Goal: Task Accomplishment & Management: Complete application form

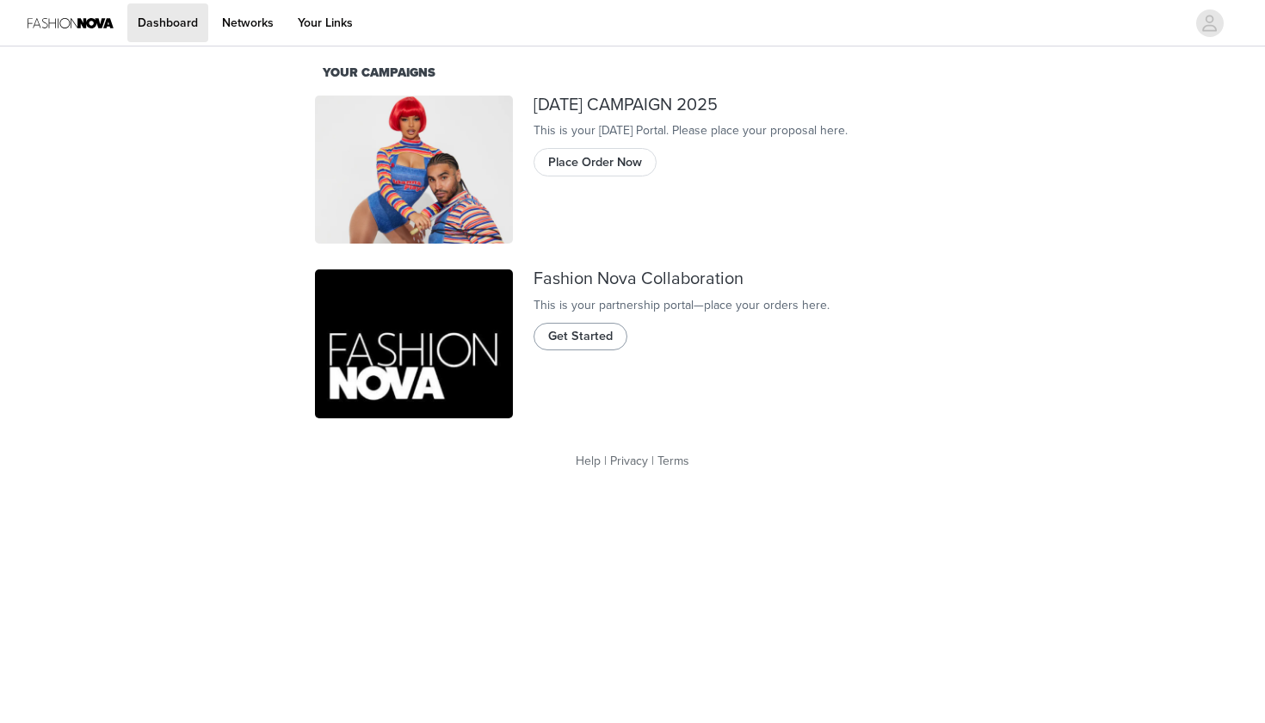
click at [594, 346] on span "Get Started" at bounding box center [580, 336] width 65 height 19
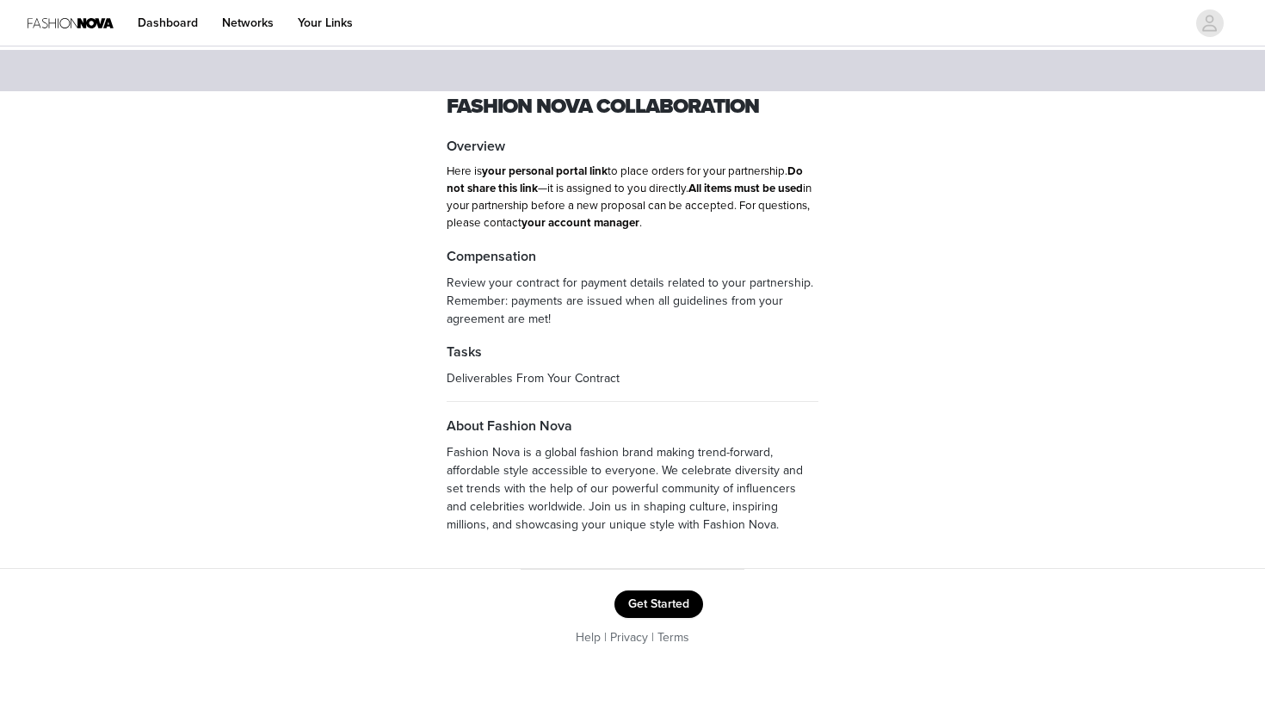
click at [666, 594] on button "Get Started" at bounding box center [659, 604] width 89 height 28
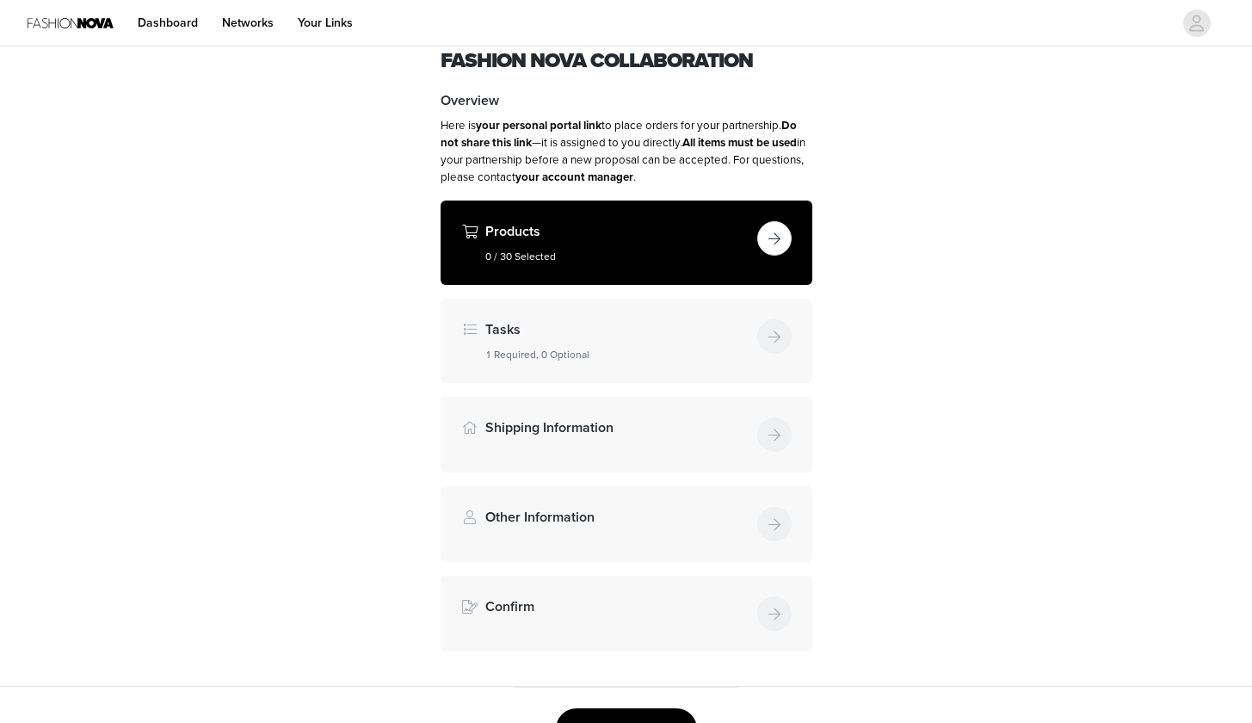
scroll to position [84, 0]
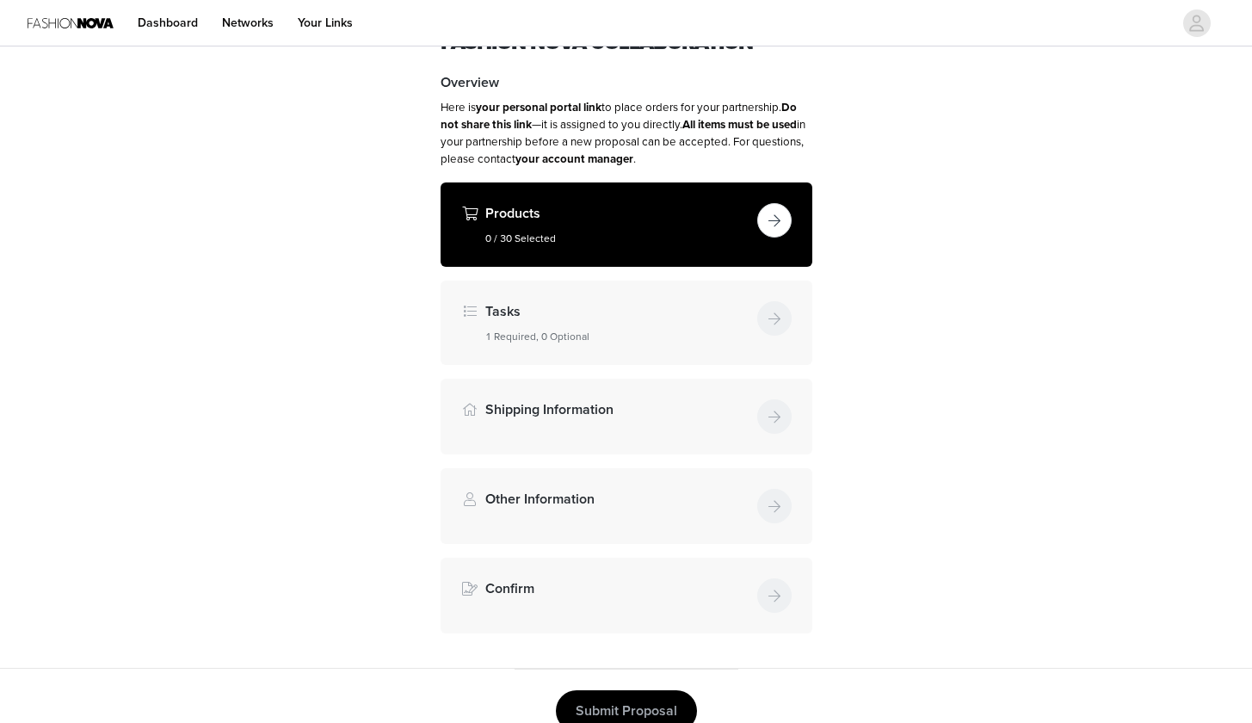
click at [765, 224] on button "button" at bounding box center [774, 220] width 34 height 34
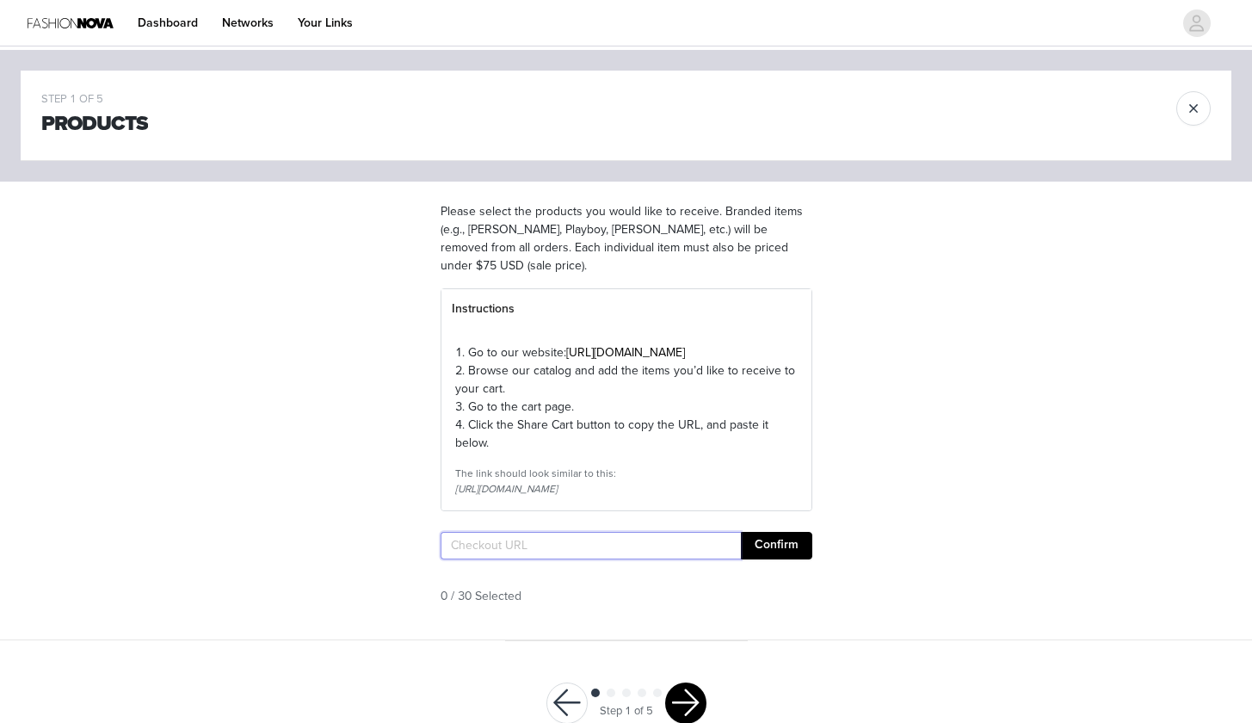
click at [515, 559] on input "text" at bounding box center [591, 546] width 300 height 28
paste input "https://www.fashionnova.com/pages/shared-cart/39279196438652:1,39290586857596:1…"
type input "https://www.fashionnova.com/pages/shared-cart/39279196438652:1,39290586857596:1…"
click at [766, 559] on button "Confirm" at bounding box center [776, 546] width 71 height 28
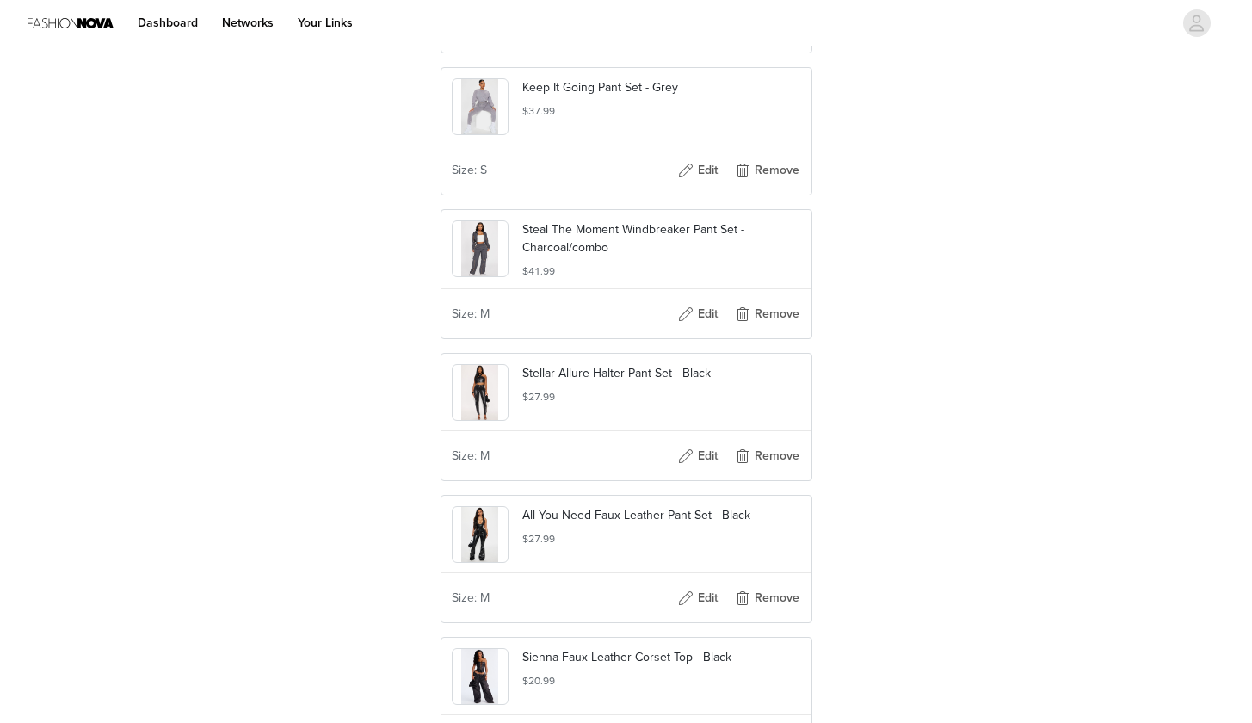
scroll to position [4342, 0]
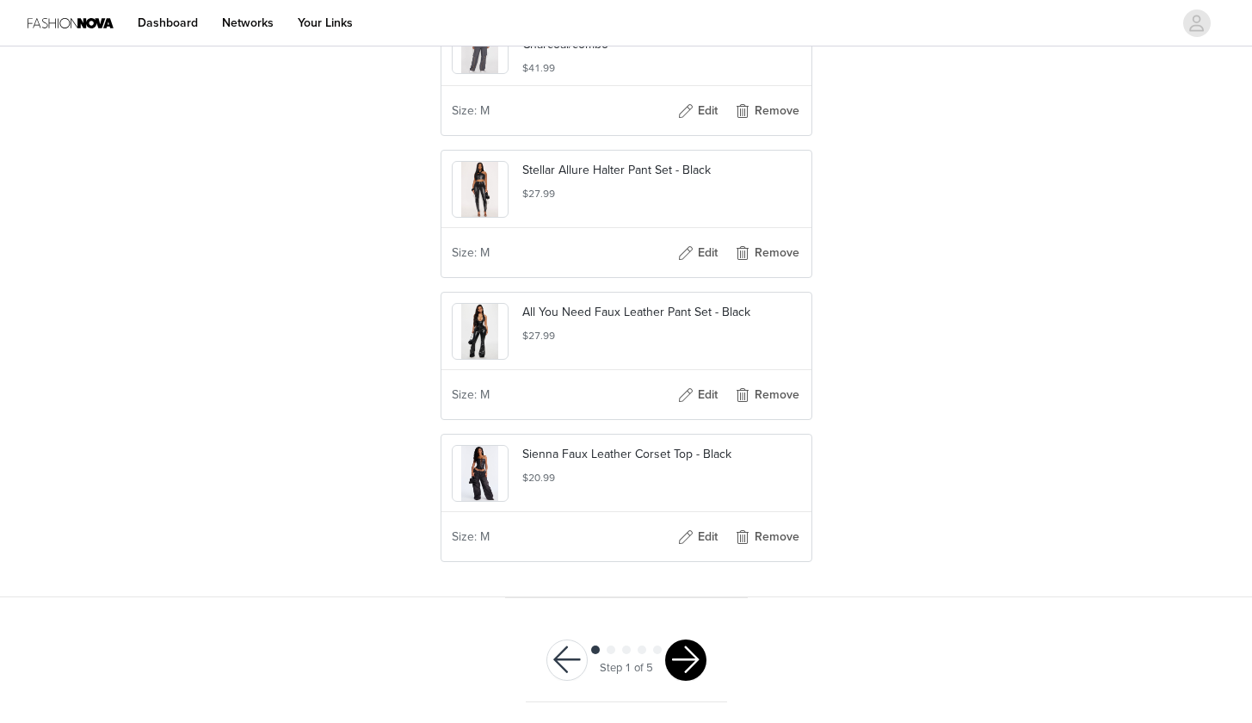
click at [671, 664] on button "button" at bounding box center [685, 660] width 41 height 41
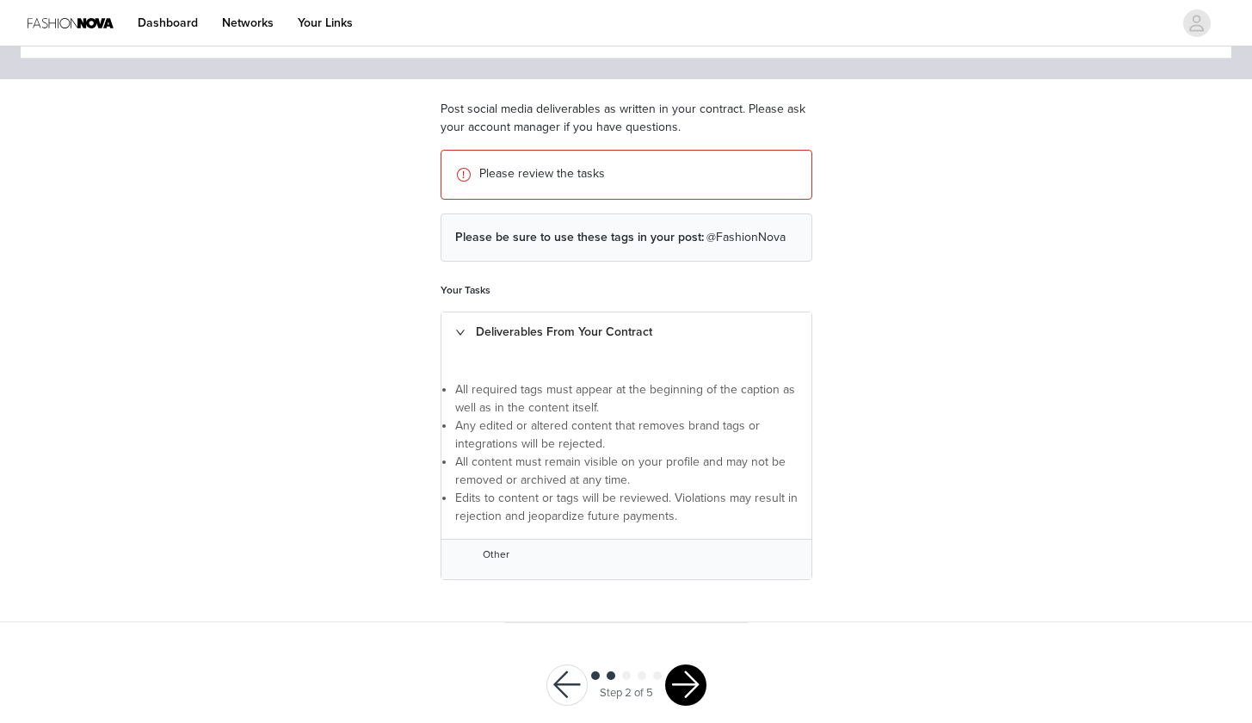
scroll to position [126, 0]
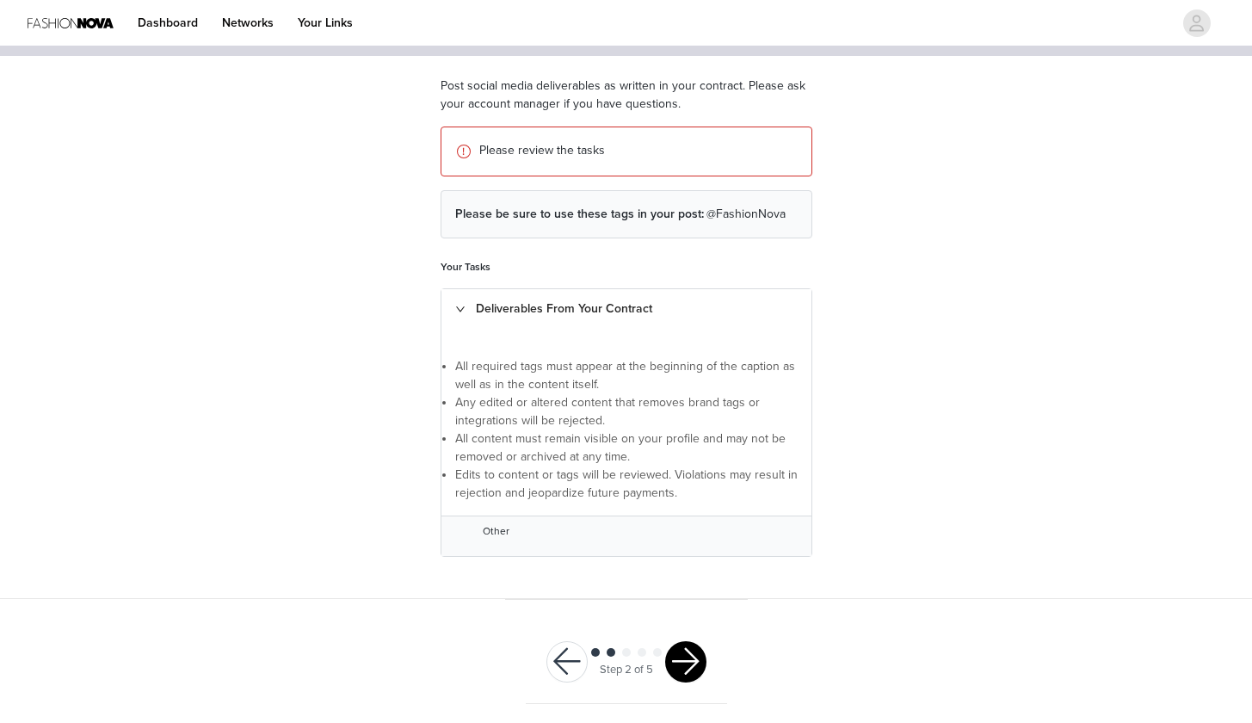
click at [695, 658] on button "button" at bounding box center [685, 661] width 41 height 41
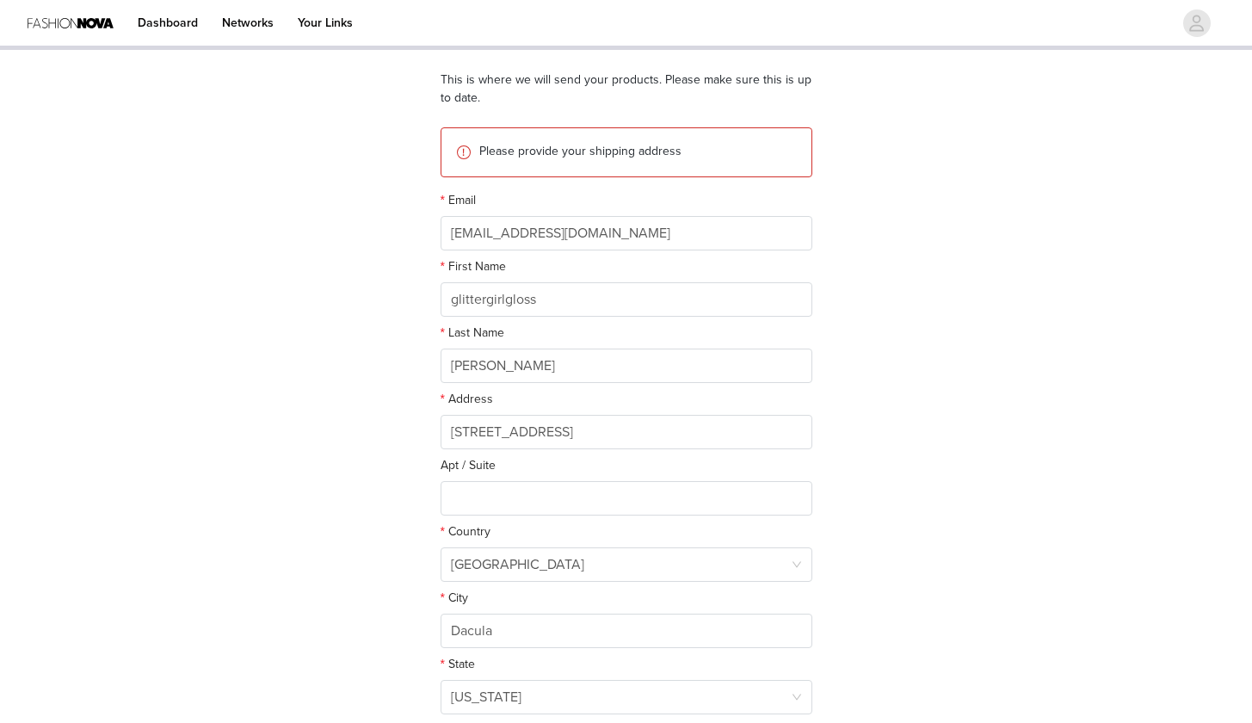
scroll to position [269, 0]
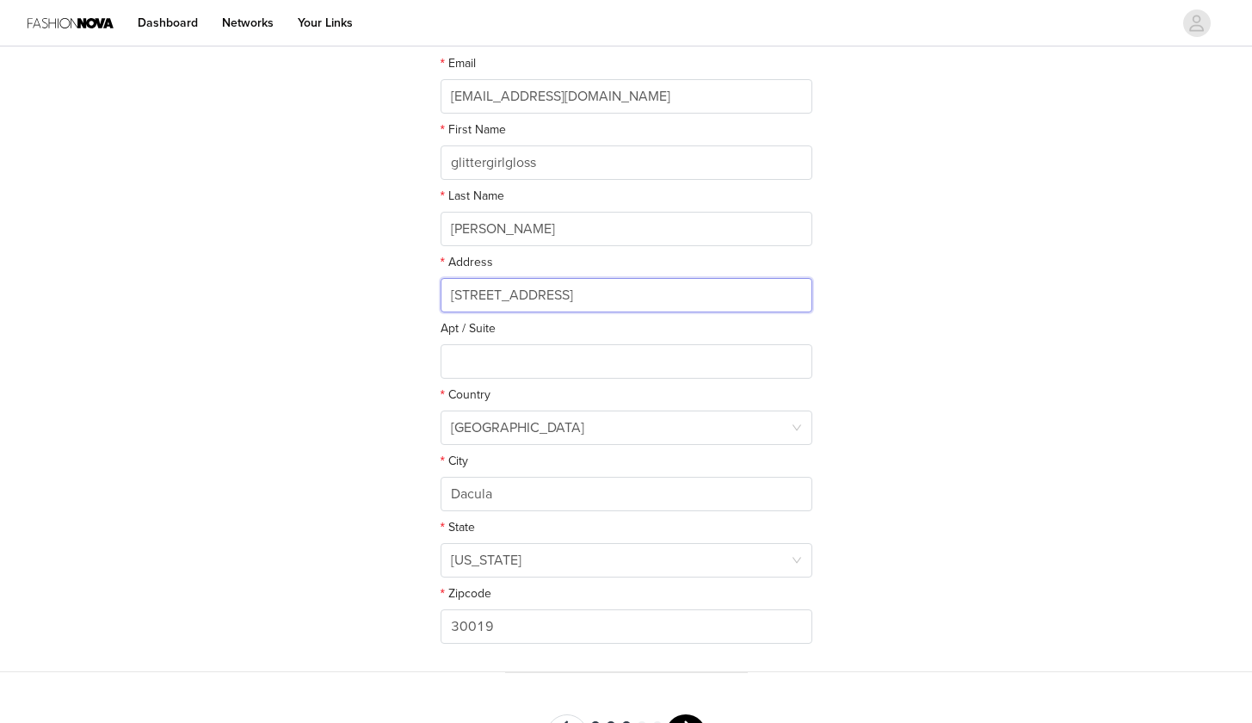
drag, startPoint x: 449, startPoint y: 297, endPoint x: 646, endPoint y: 317, distance: 198.1
type input "18 dorothy lane"
drag, startPoint x: 531, startPoint y: 497, endPoint x: 329, endPoint y: 492, distance: 202.3
click at [489, 502] on input "lawerenvce" at bounding box center [627, 494] width 372 height 34
drag, startPoint x: 521, startPoint y: 495, endPoint x: 469, endPoint y: 498, distance: 51.7
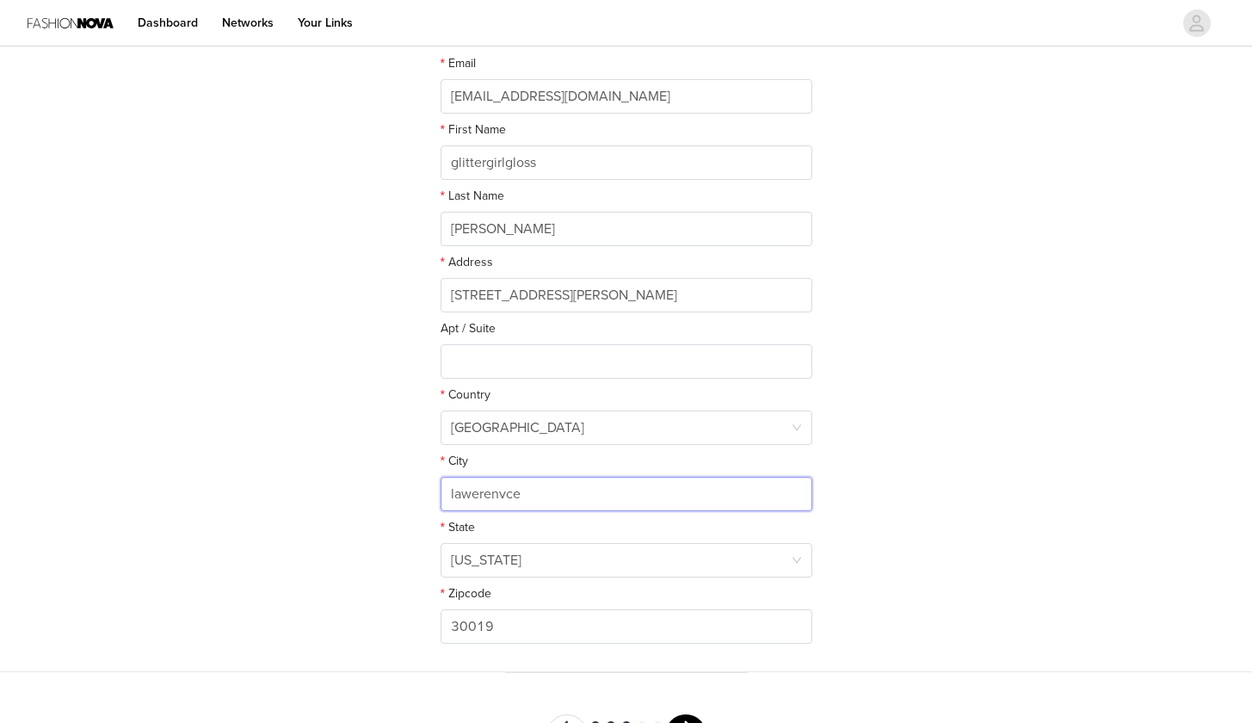
click at [469, 498] on input "lawerenvce" at bounding box center [627, 494] width 372 height 34
type input "lawernceville"
click at [474, 490] on input "lawernceville" at bounding box center [627, 494] width 372 height 34
drag, startPoint x: 543, startPoint y: 498, endPoint x: 449, endPoint y: 500, distance: 93.8
click at [449, 501] on input "lawernceville" at bounding box center [627, 494] width 372 height 34
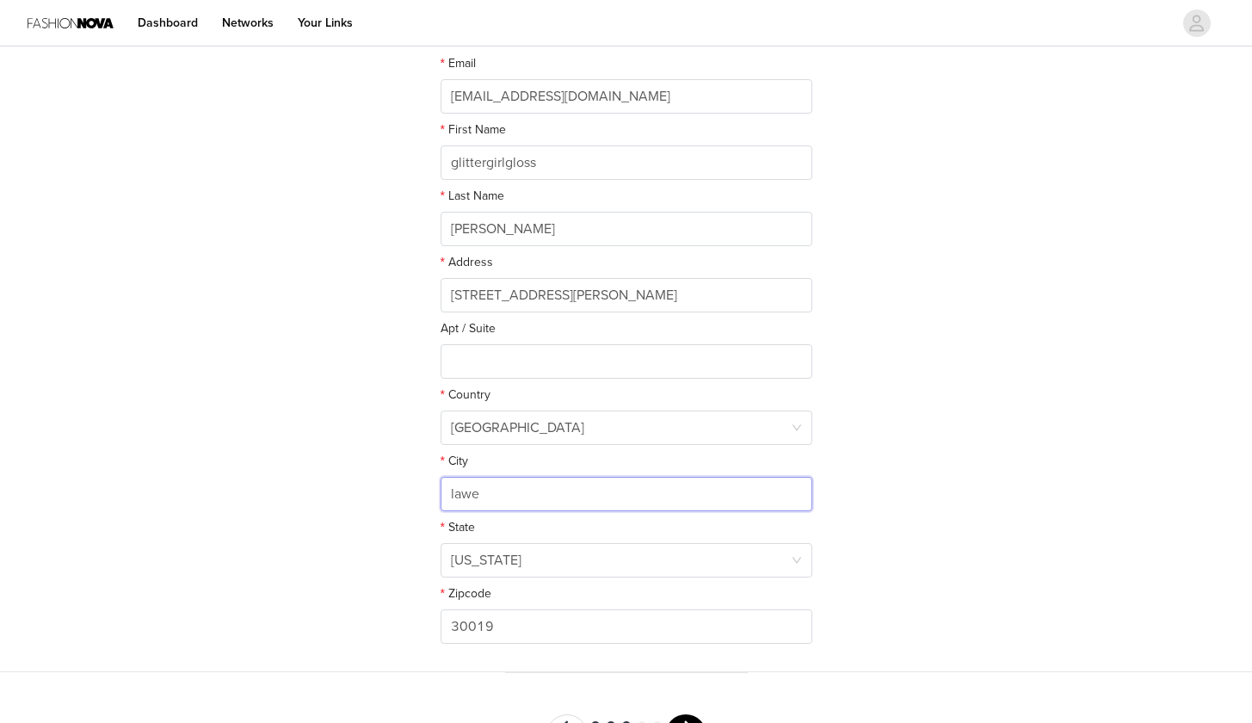
type input "law"
drag, startPoint x: 481, startPoint y: 492, endPoint x: 422, endPoint y: 498, distance: 59.6
click at [423, 498] on section "This is where we will send your products. Please make sure this is up to date. …" at bounding box center [626, 292] width 413 height 759
paste input "https://www.google.com/search?client=safari&rls=en&q=lawrenceville&ie=UTF-8&oe=…"
type input "https://www.google.com/search?client=safari&rls=en&q=lawrenceville&ie=UTF-8&oe=…"
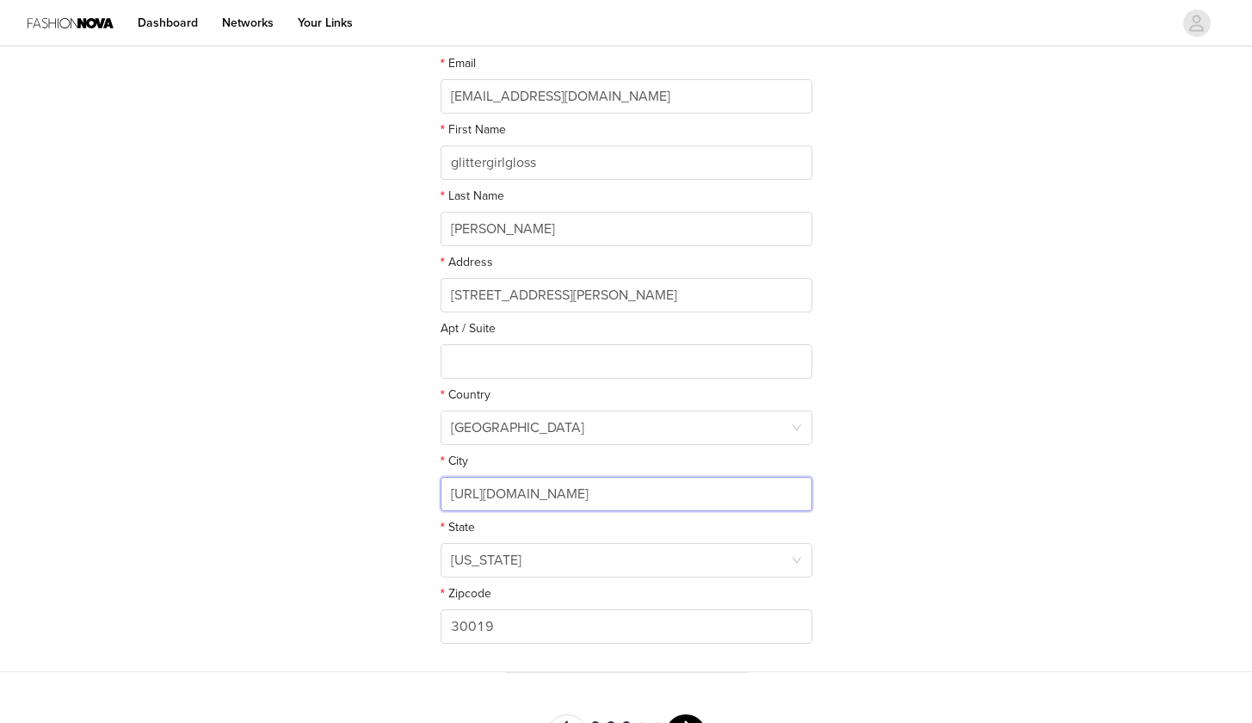
drag, startPoint x: 776, startPoint y: 493, endPoint x: 310, endPoint y: 493, distance: 466.5
click at [310, 493] on div "STEP 3 OF 5 Shipping Information This is where we will send your products. Plea…" at bounding box center [626, 226] width 1252 height 891
paste input "Lawrenceville"
type input "Lawrenceville"
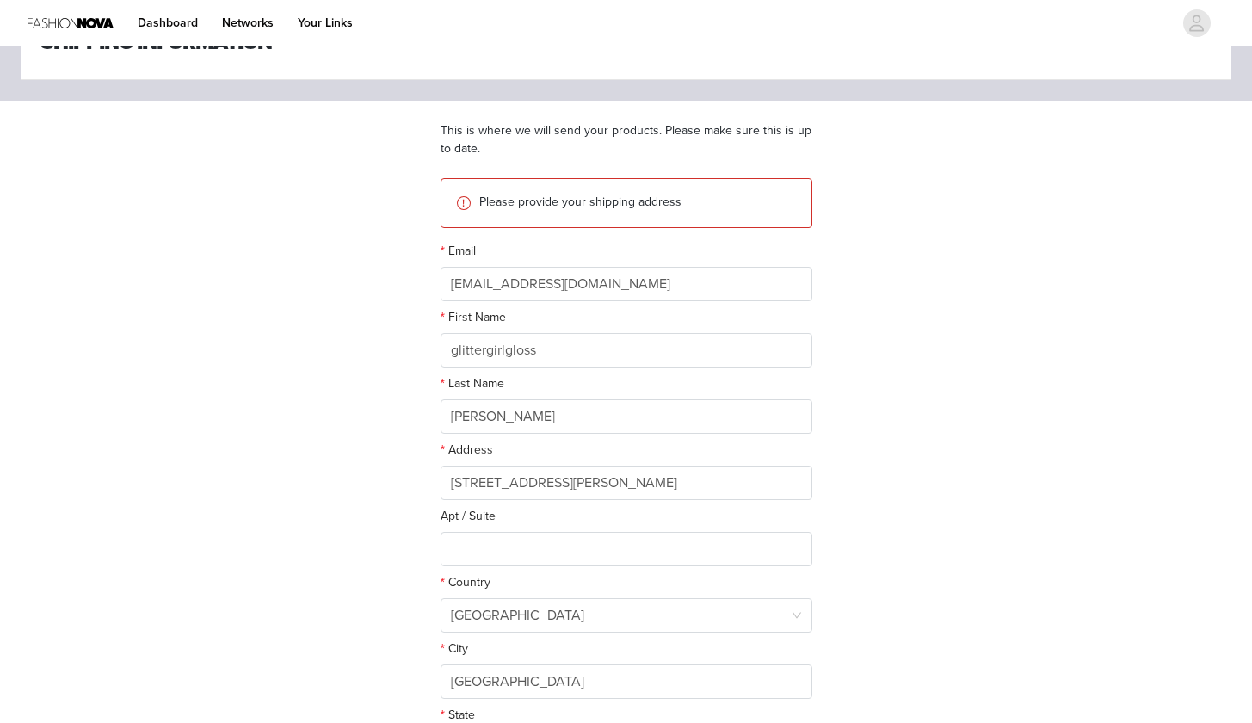
scroll to position [343, 0]
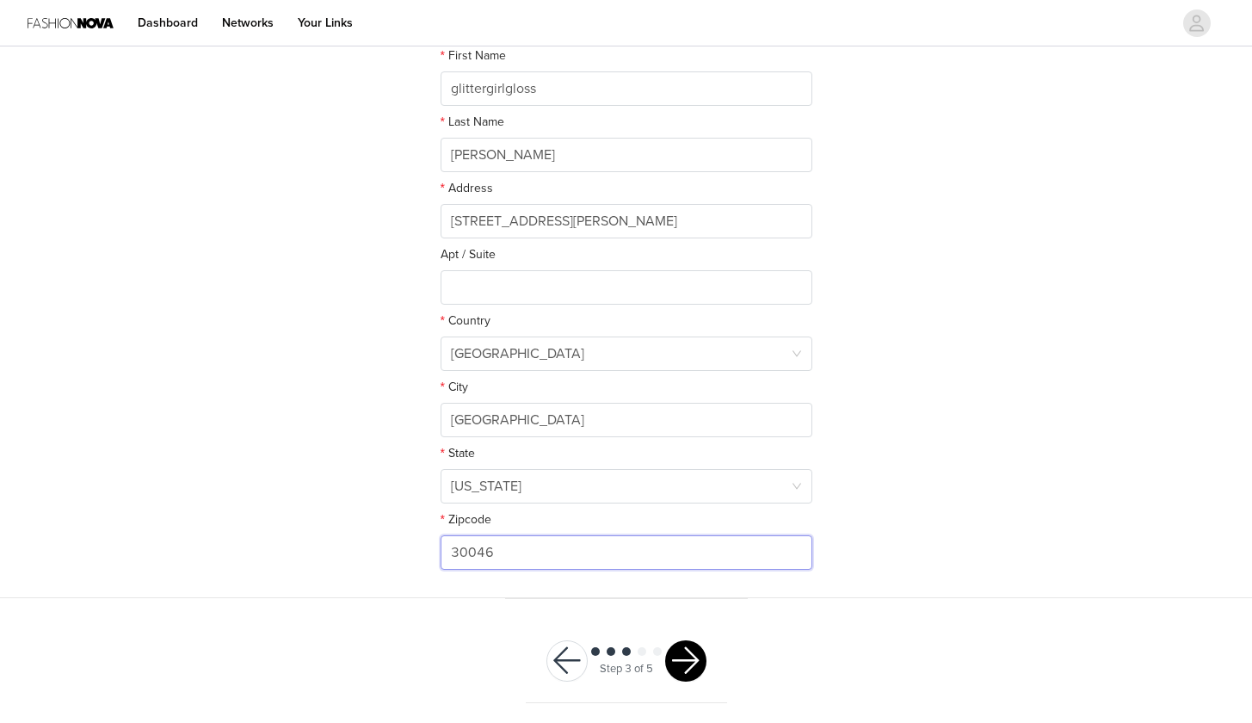
type input "30046"
click at [951, 430] on div "STEP 3 OF 5 Shipping Information This is where we will send your products. Plea…" at bounding box center [626, 152] width 1252 height 891
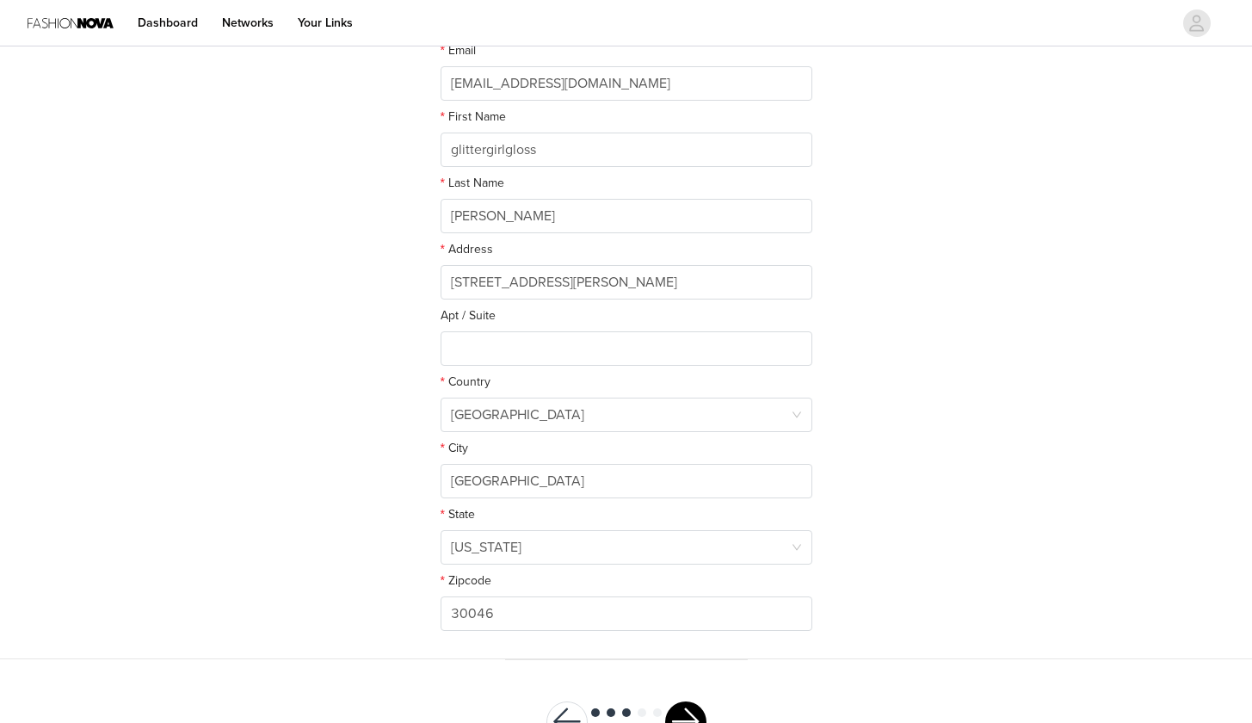
scroll to position [285, 0]
click at [687, 708] on button "button" at bounding box center [685, 718] width 41 height 41
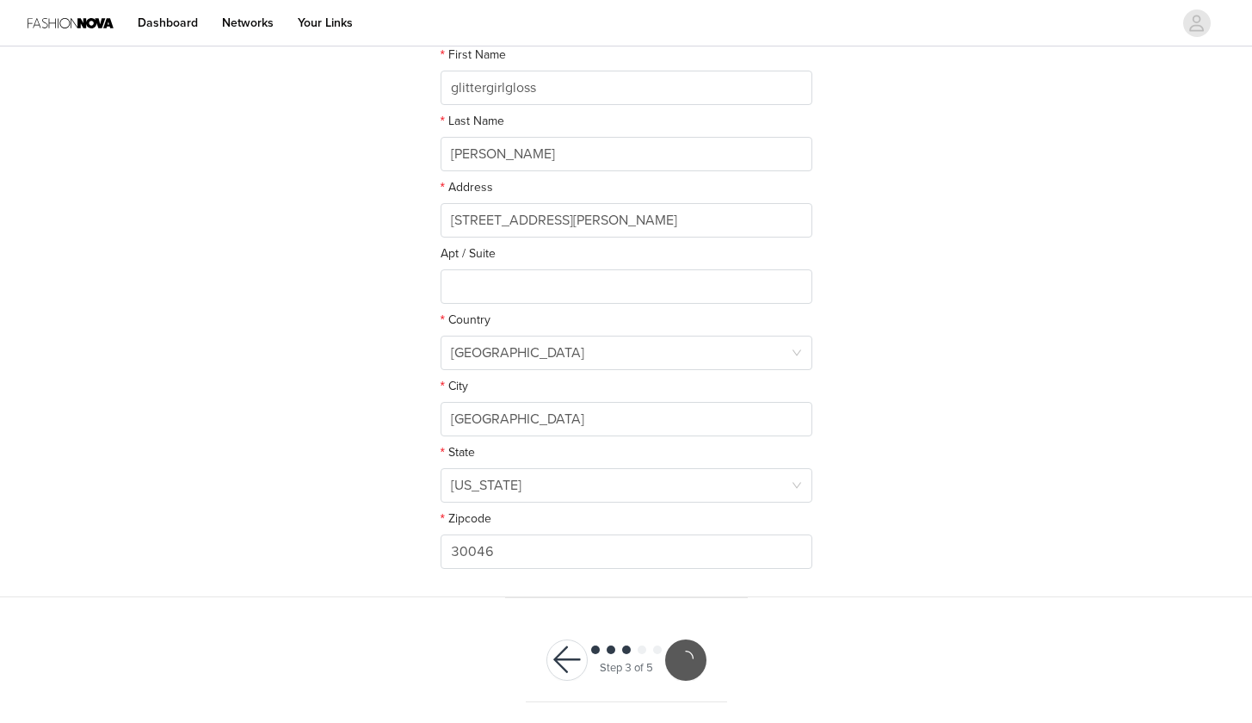
scroll to position [279, 0]
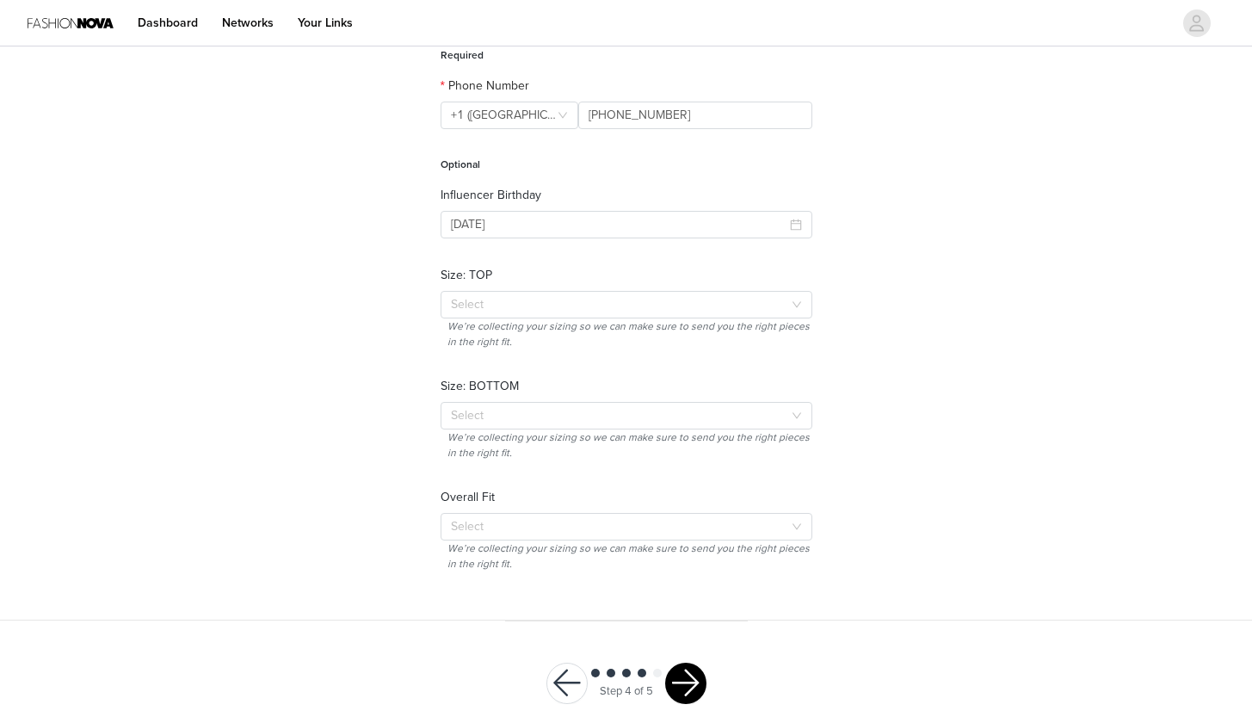
scroll to position [234, 0]
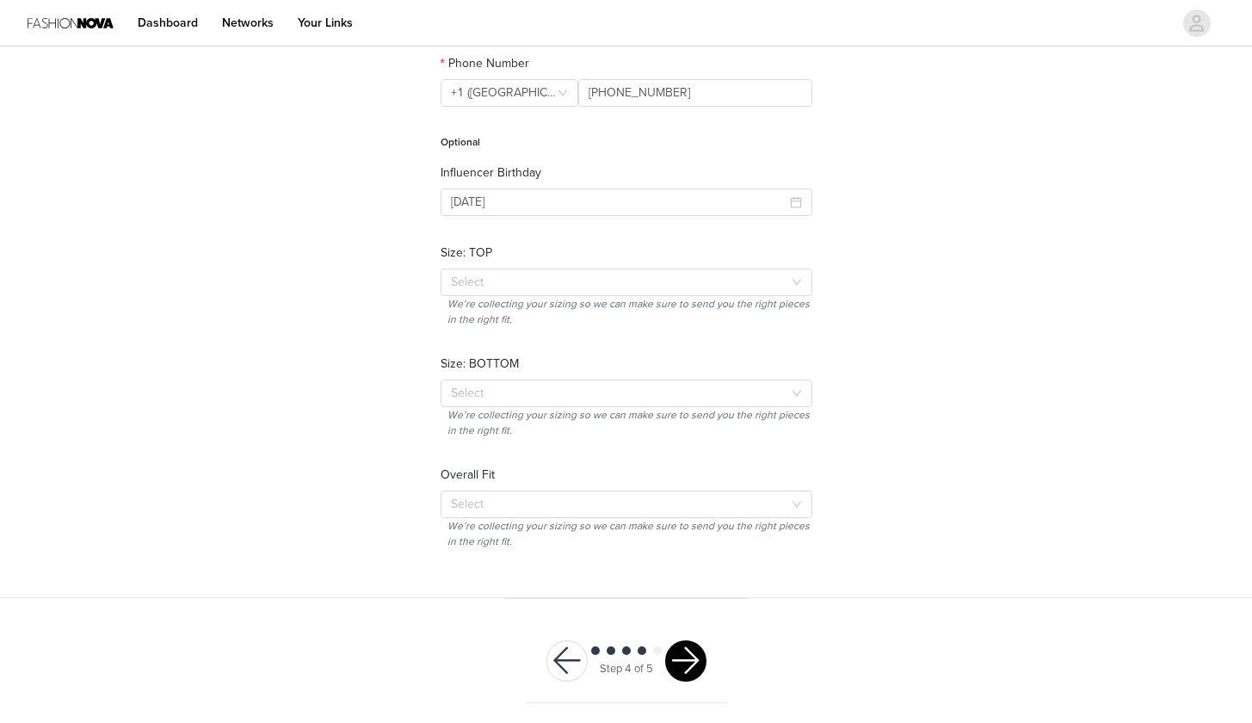
click at [694, 657] on button "button" at bounding box center [685, 660] width 41 height 41
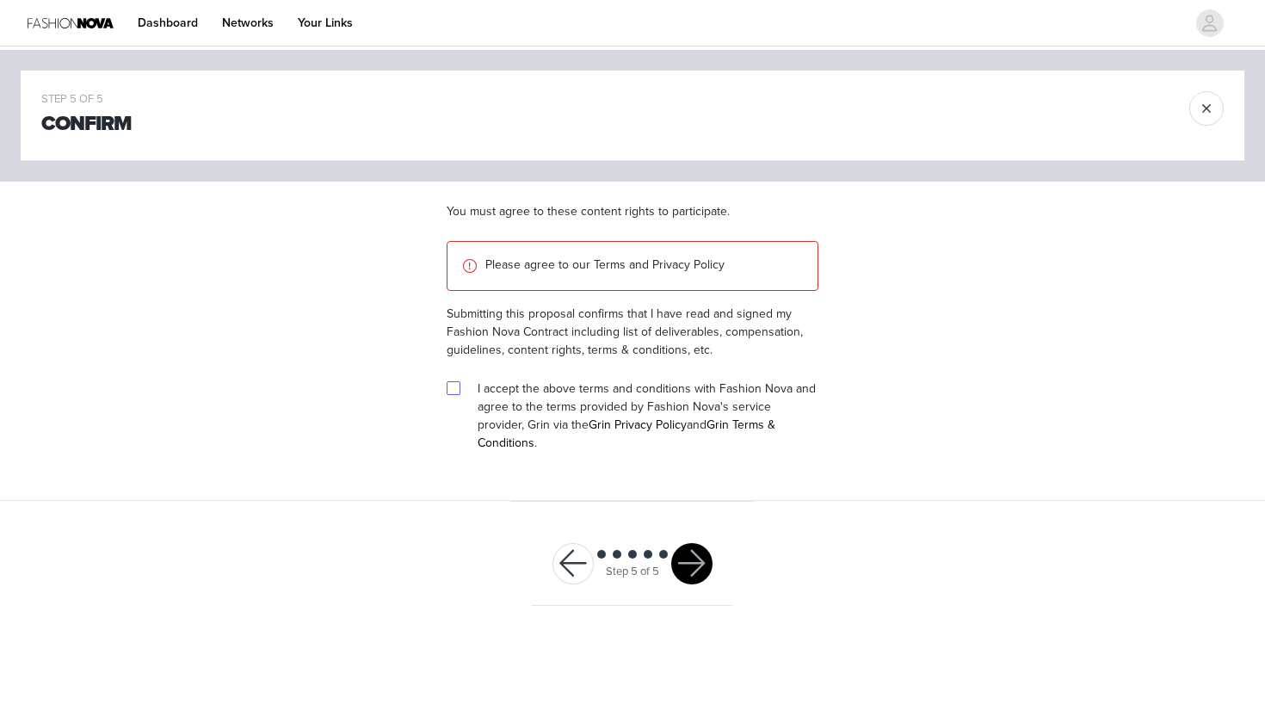
click at [449, 393] on input "checkbox" at bounding box center [453, 387] width 12 height 12
checkbox input "true"
click at [699, 547] on button "button" at bounding box center [691, 563] width 41 height 41
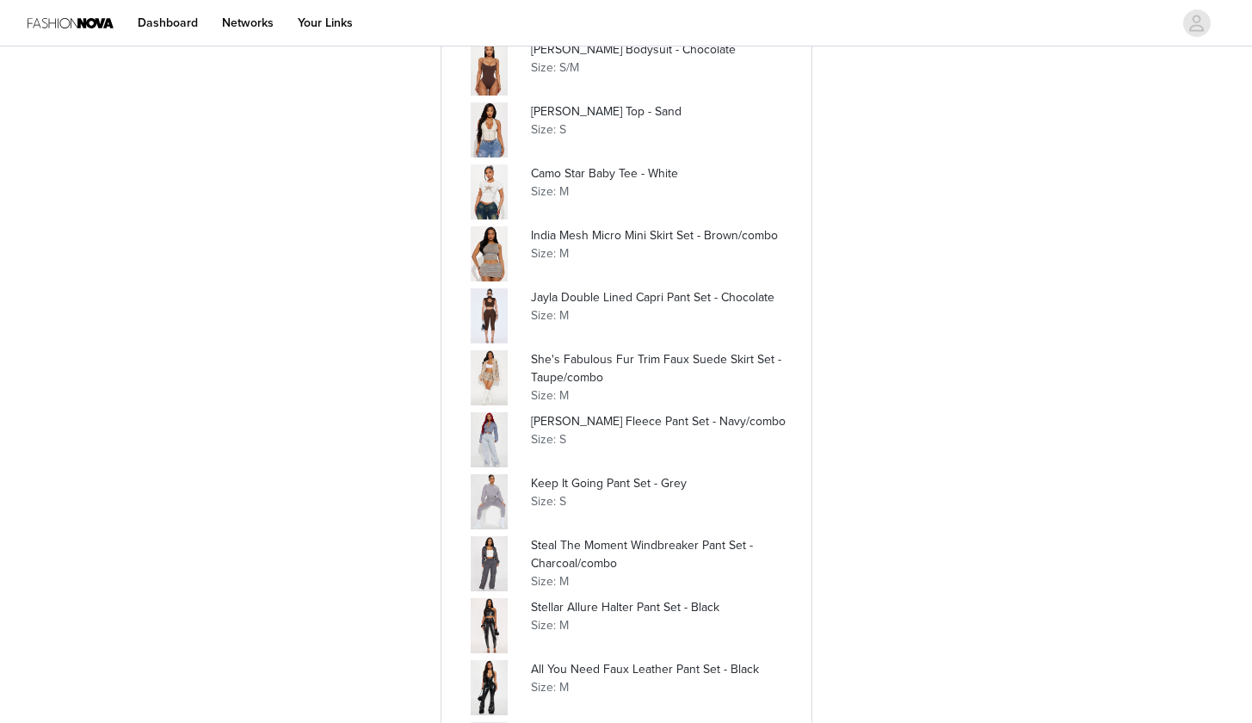
scroll to position [2171, 0]
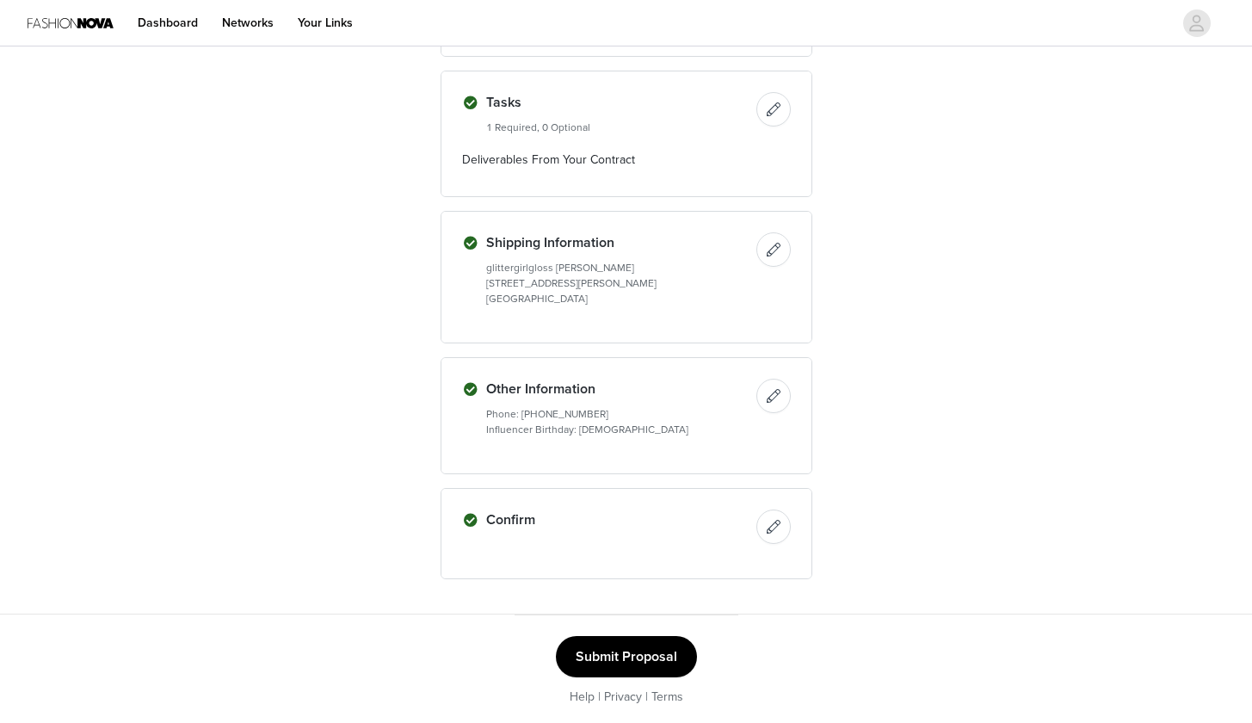
click at [623, 660] on button "Submit Proposal" at bounding box center [626, 656] width 141 height 41
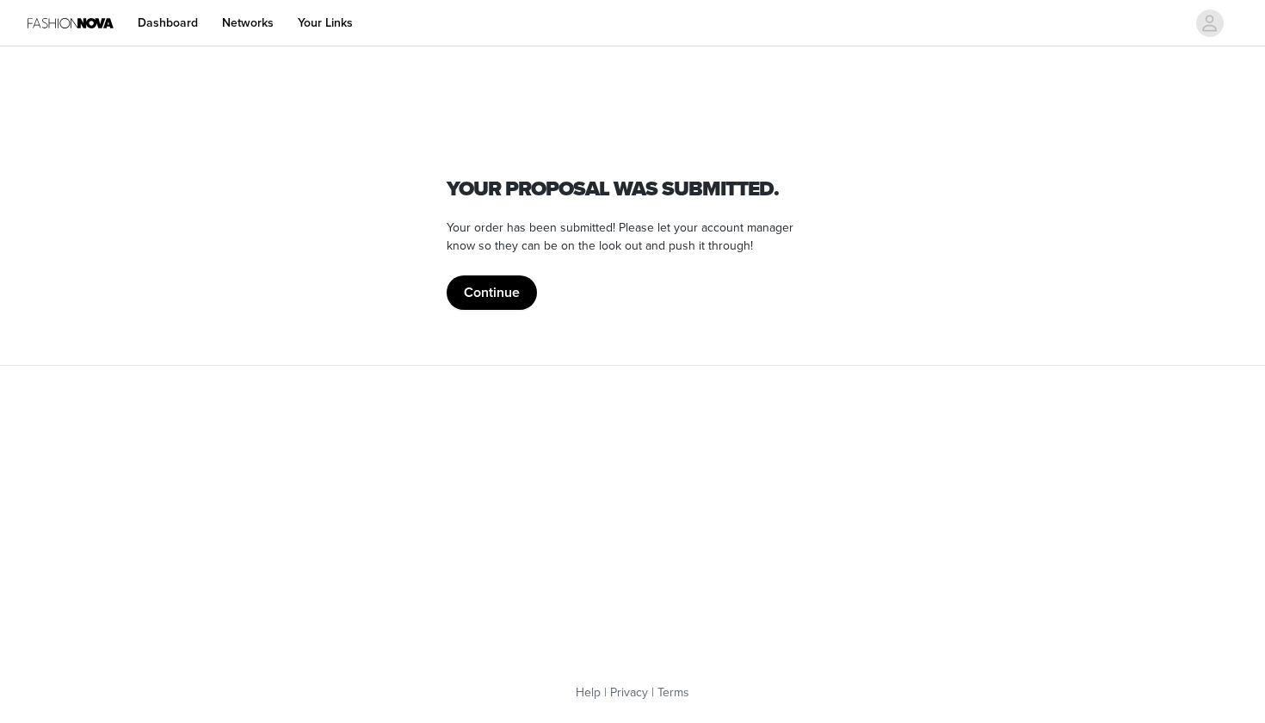
click at [500, 300] on button "Continue" at bounding box center [492, 292] width 90 height 34
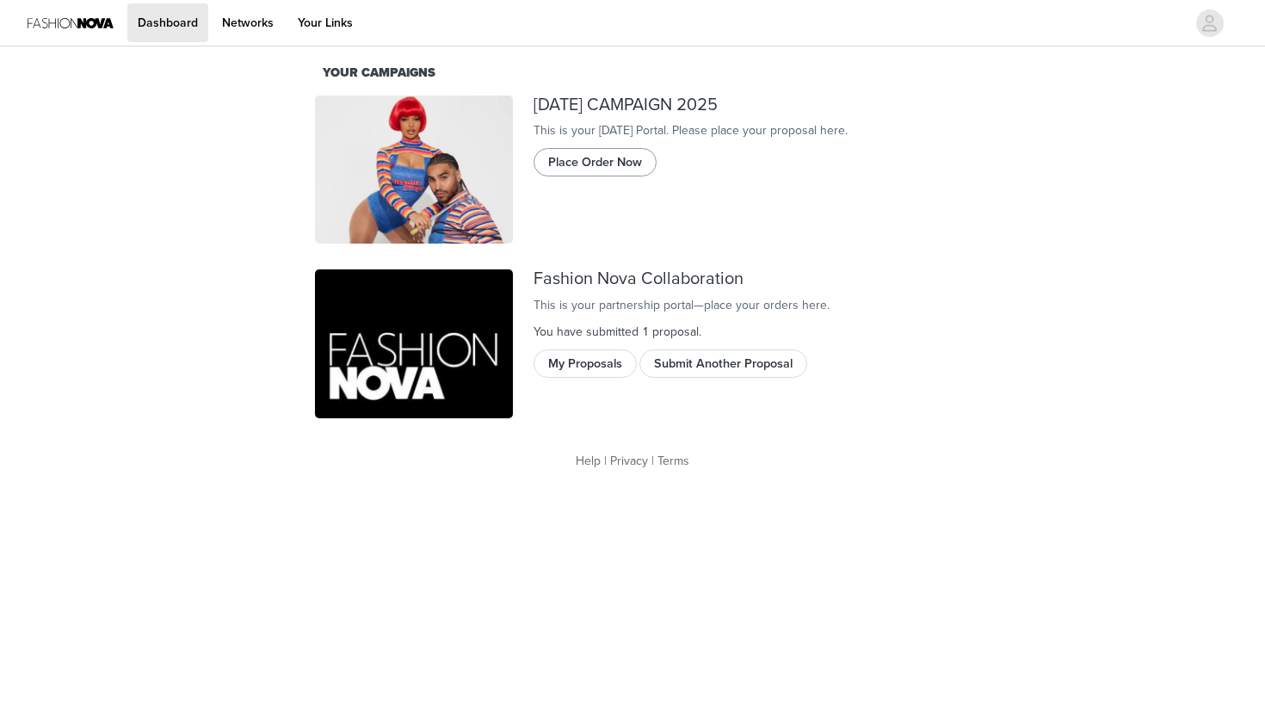
click at [617, 172] on span "Place Order Now" at bounding box center [595, 162] width 94 height 19
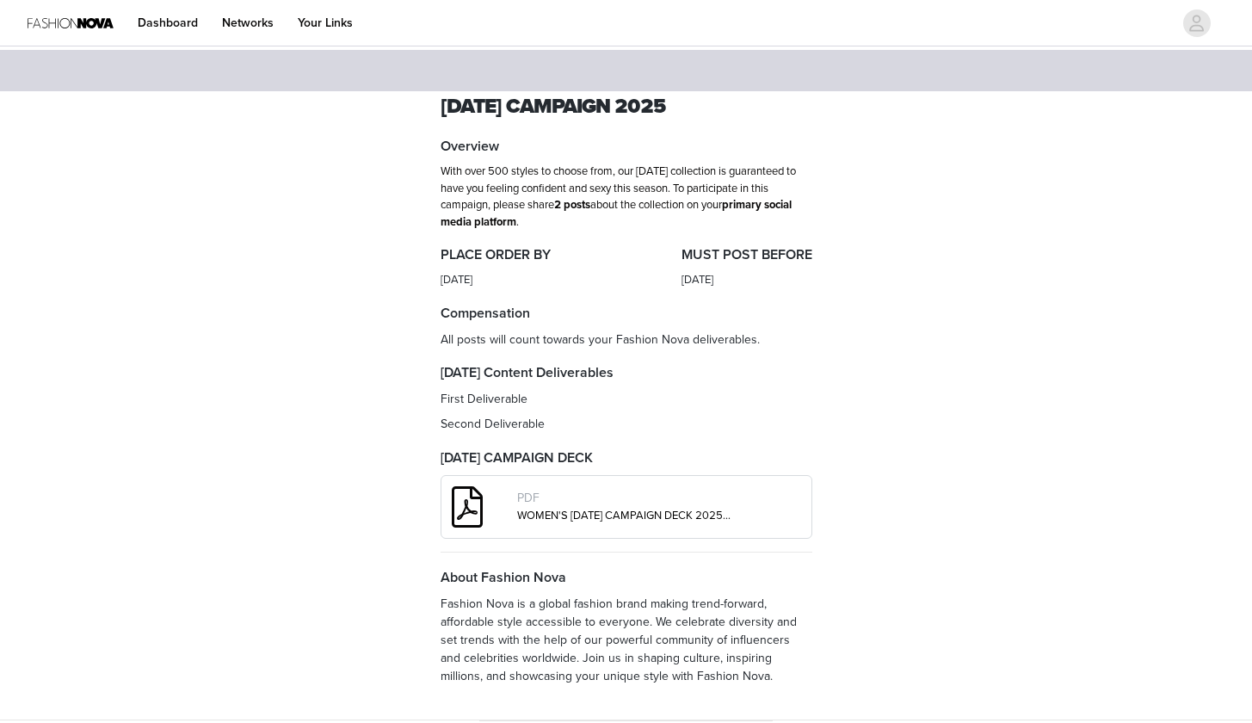
click at [868, 426] on div "Fashion Nova HALLOWEEN CAMPAIGN 2025 Overview With over 500 styles to choose fr…" at bounding box center [626, 385] width 1252 height 671
click at [641, 504] on div "PDF" at bounding box center [624, 498] width 215 height 19
click at [642, 522] on div "PDF WOMEN'S HALLOWEEN CAMPAIGN DECK 2025.pdf" at bounding box center [660, 506] width 301 height 49
click at [649, 513] on link "WOMEN'S HALLOWEEN CAMPAIGN DECK 2025.pdf" at bounding box center [629, 516] width 224 height 14
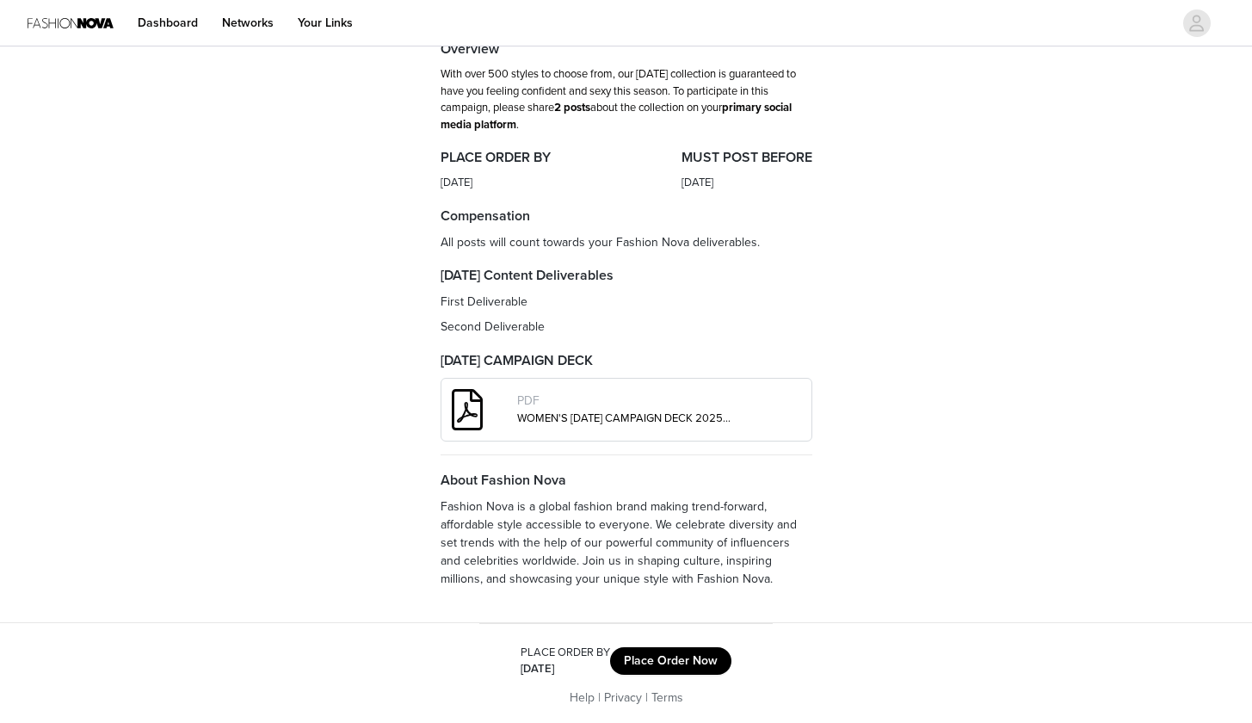
click at [682, 663] on button "Place Order Now" at bounding box center [670, 661] width 121 height 28
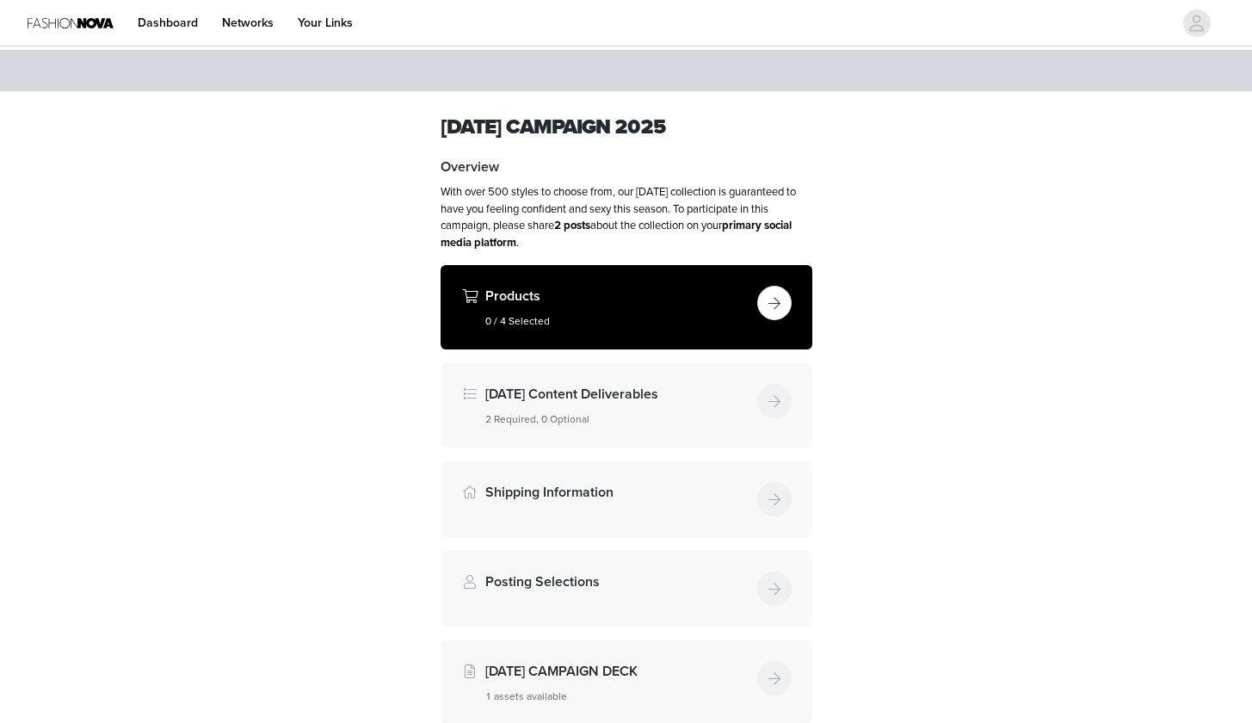
click at [736, 311] on div "Products 0 / 4 Selected" at bounding box center [617, 307] width 265 height 43
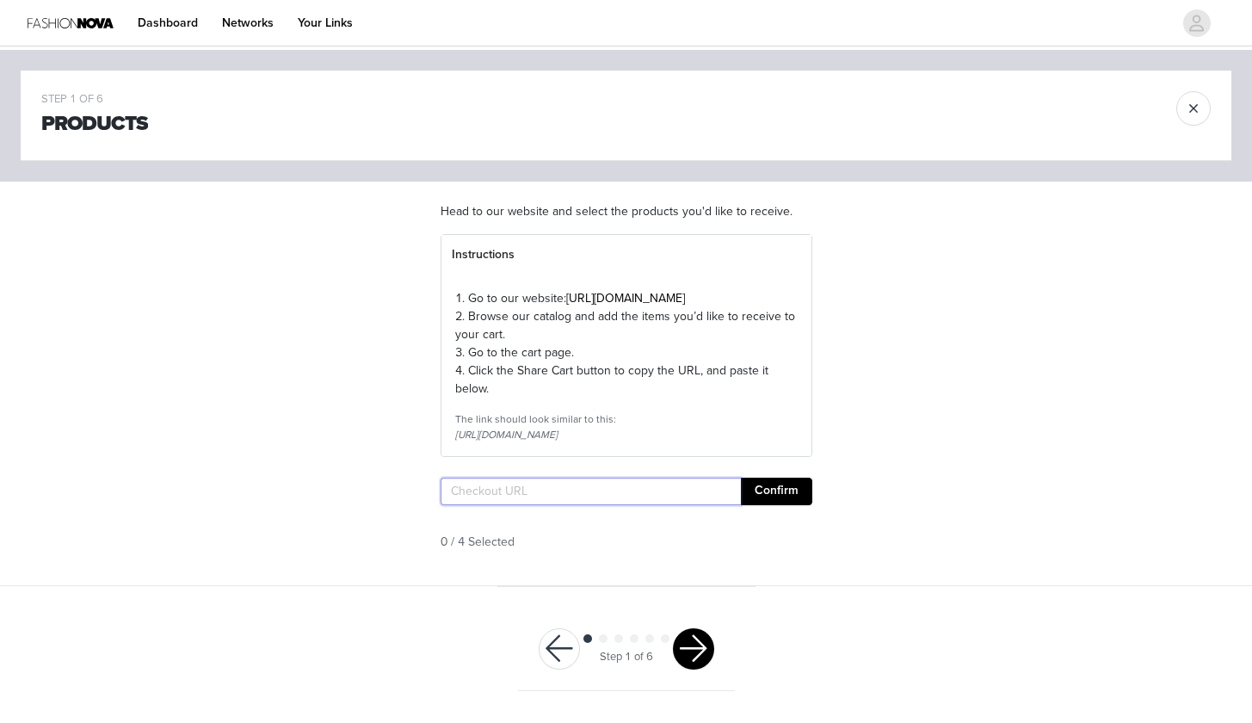
paste input "https://www.fashionnova.com/pages/shared-cart/39268388962428:1,39280766124156:1…"
type input "https://www.fashionnova.com/pages/shared-cart/39268388962428:1,39280766124156:1…"
click at [770, 505] on button "Confirm" at bounding box center [776, 492] width 71 height 28
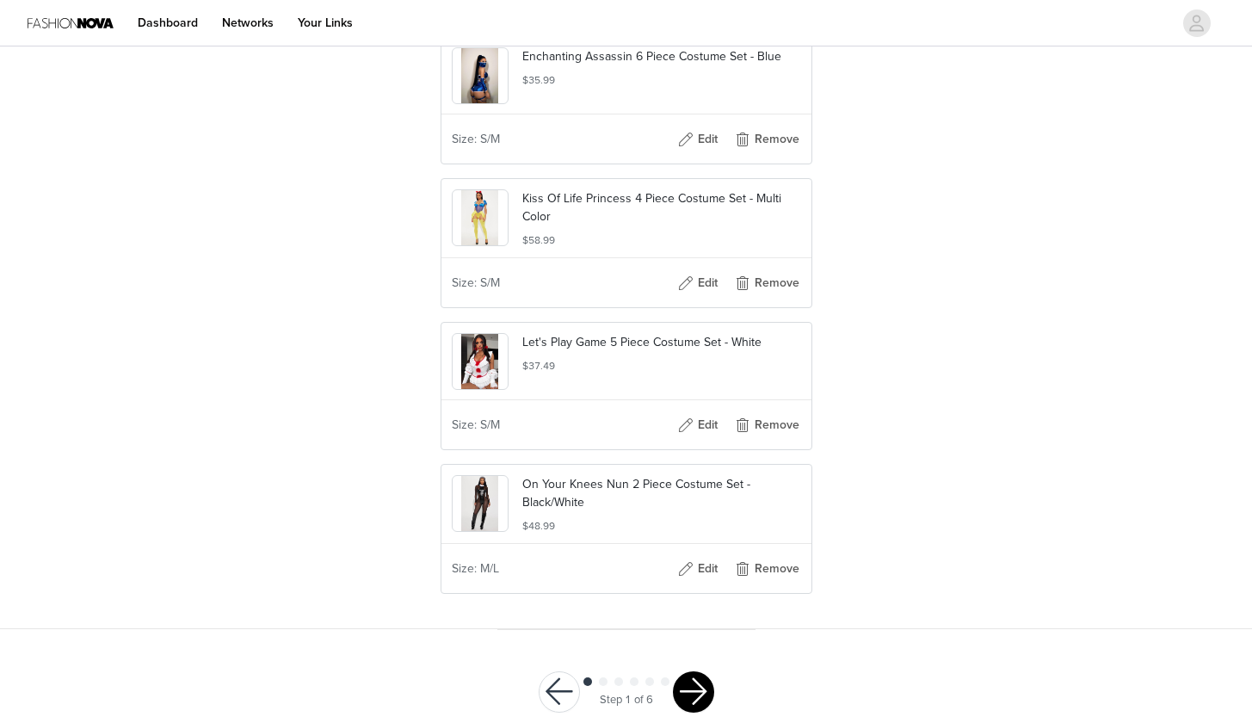
scroll to position [593, 0]
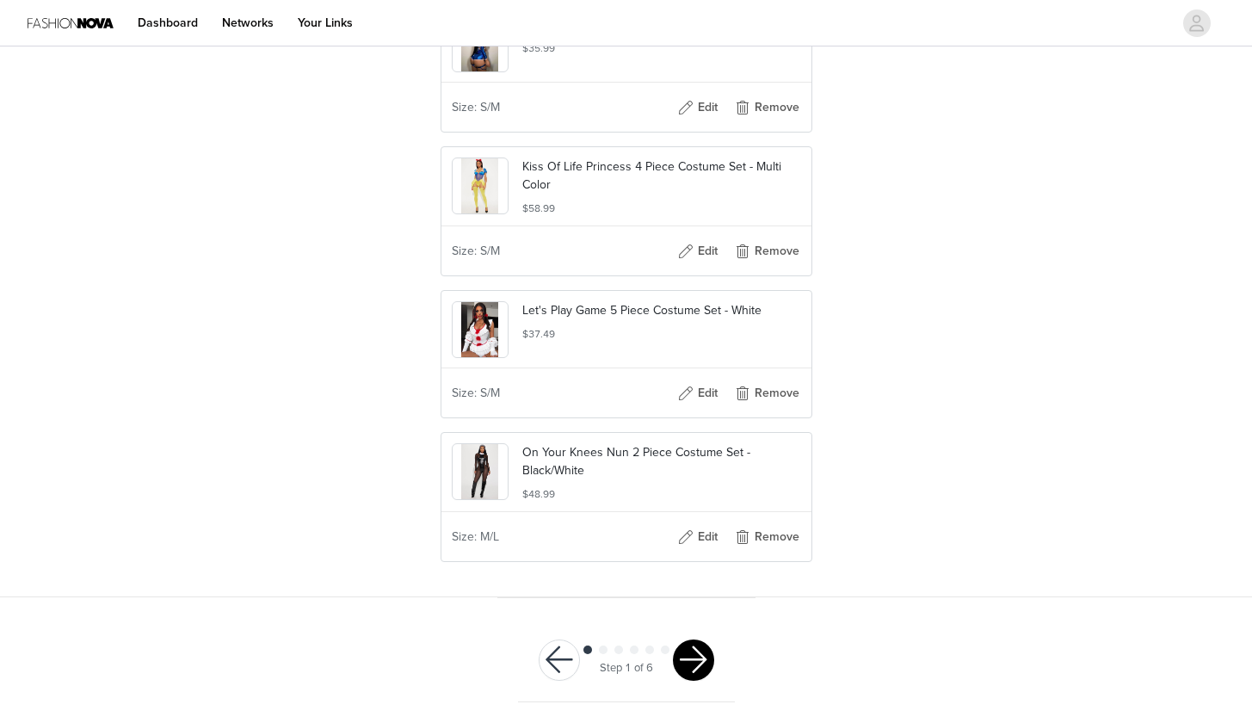
click at [677, 658] on button "button" at bounding box center [693, 660] width 41 height 41
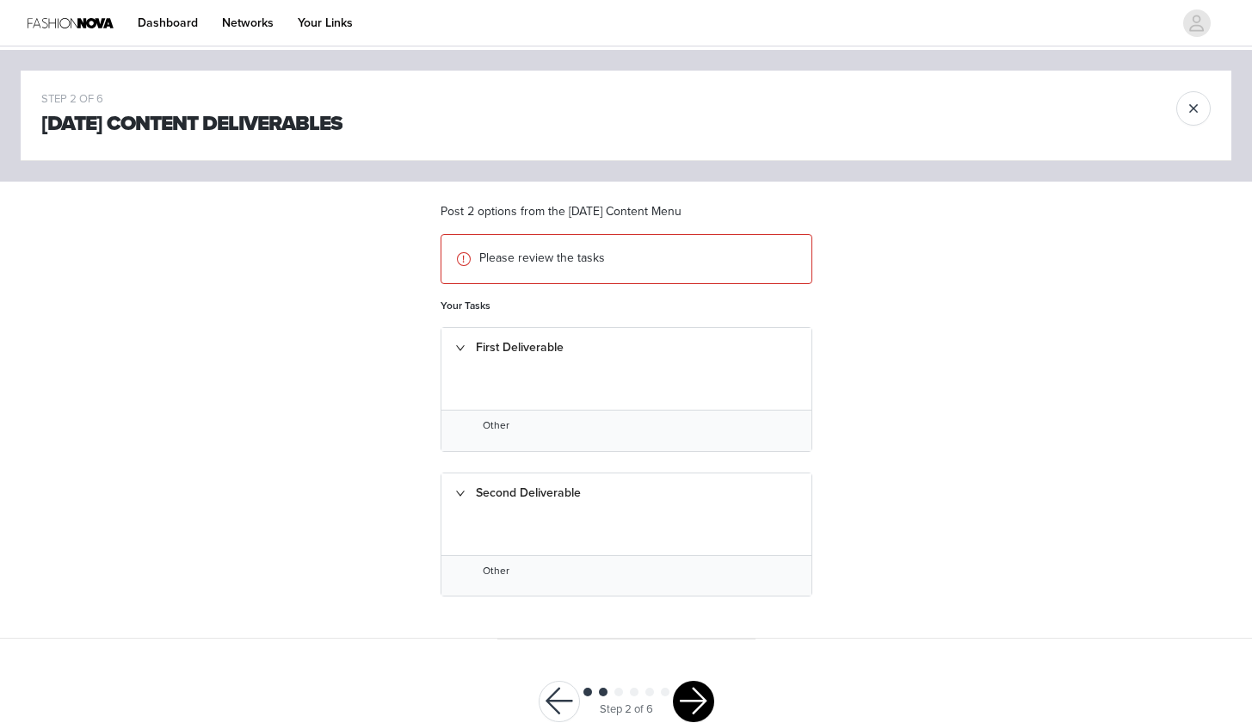
scroll to position [40, 0]
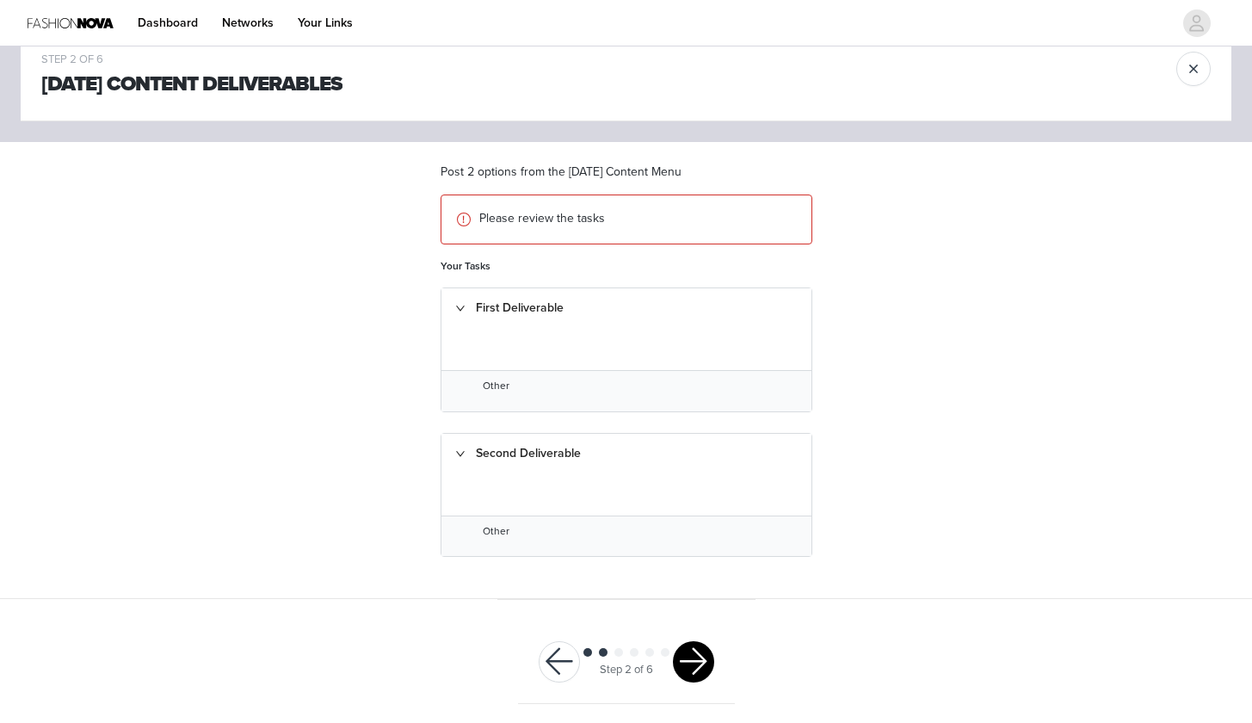
click at [601, 350] on div at bounding box center [626, 350] width 343 height 14
click at [541, 393] on div "Other" at bounding box center [626, 391] width 343 height 27
click at [472, 319] on div "First Deliverable" at bounding box center [627, 308] width 370 height 40
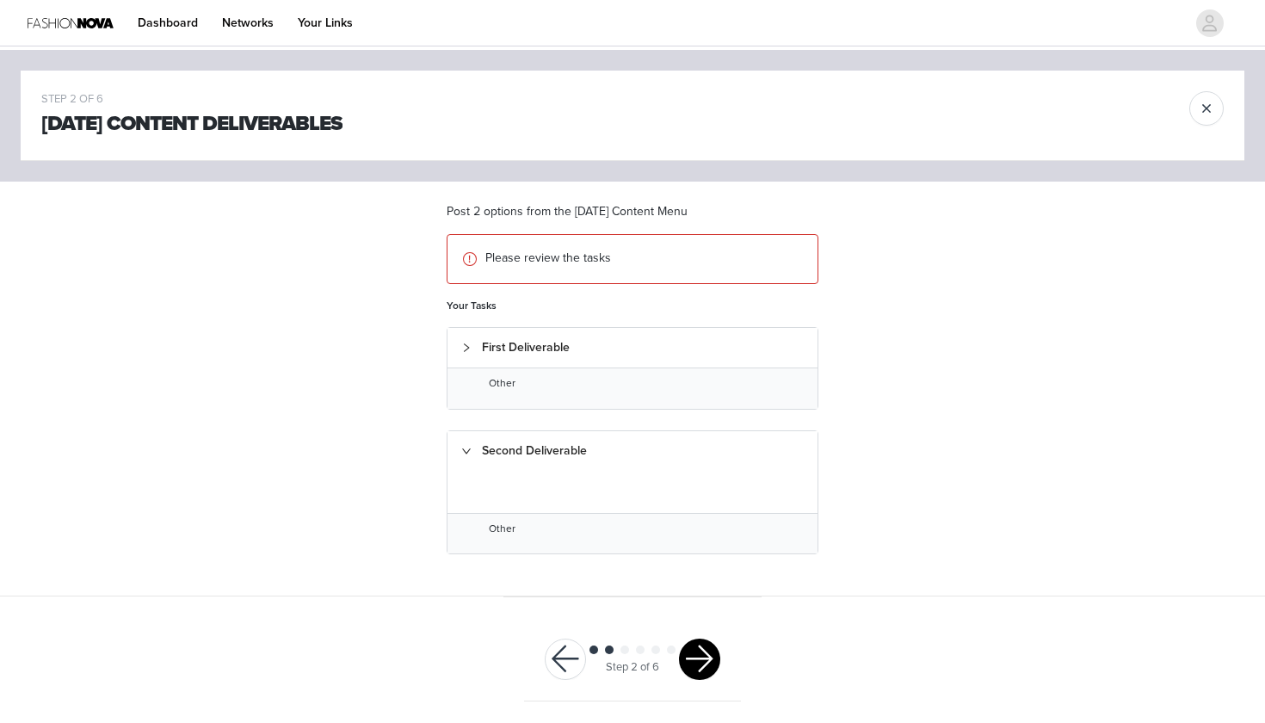
click at [465, 339] on div "First Deliverable" at bounding box center [633, 348] width 370 height 40
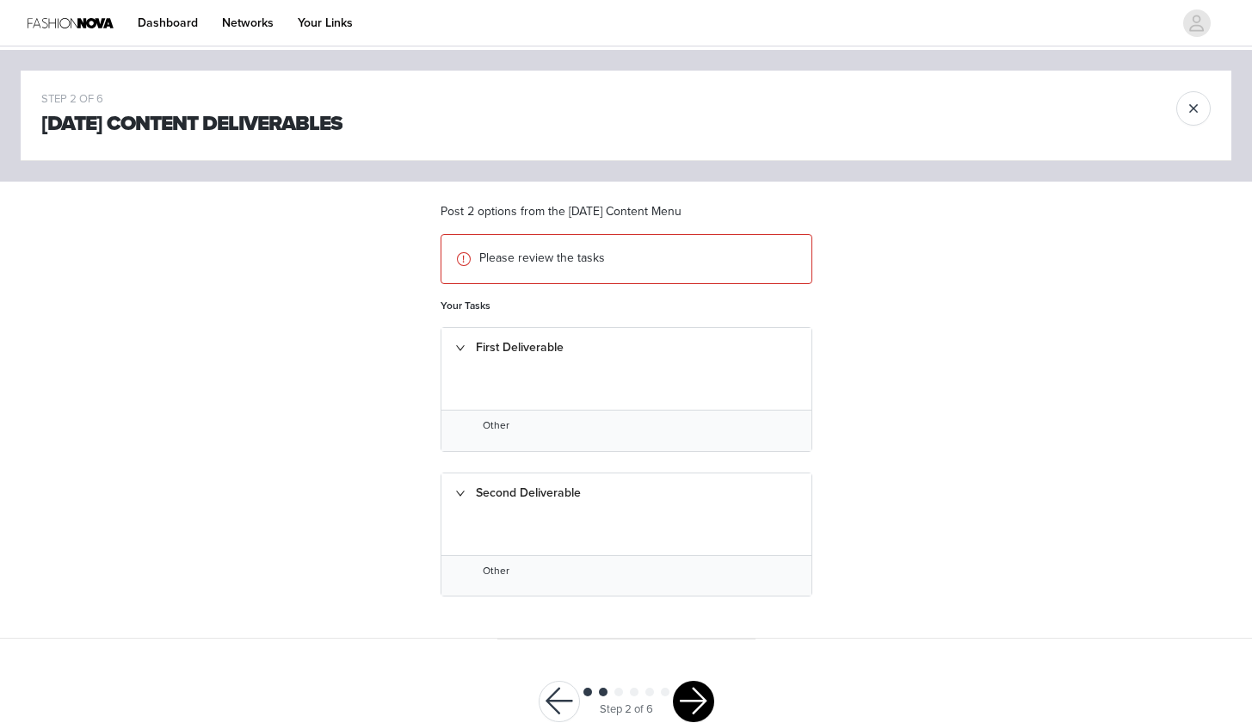
click at [683, 689] on button "button" at bounding box center [693, 701] width 41 height 41
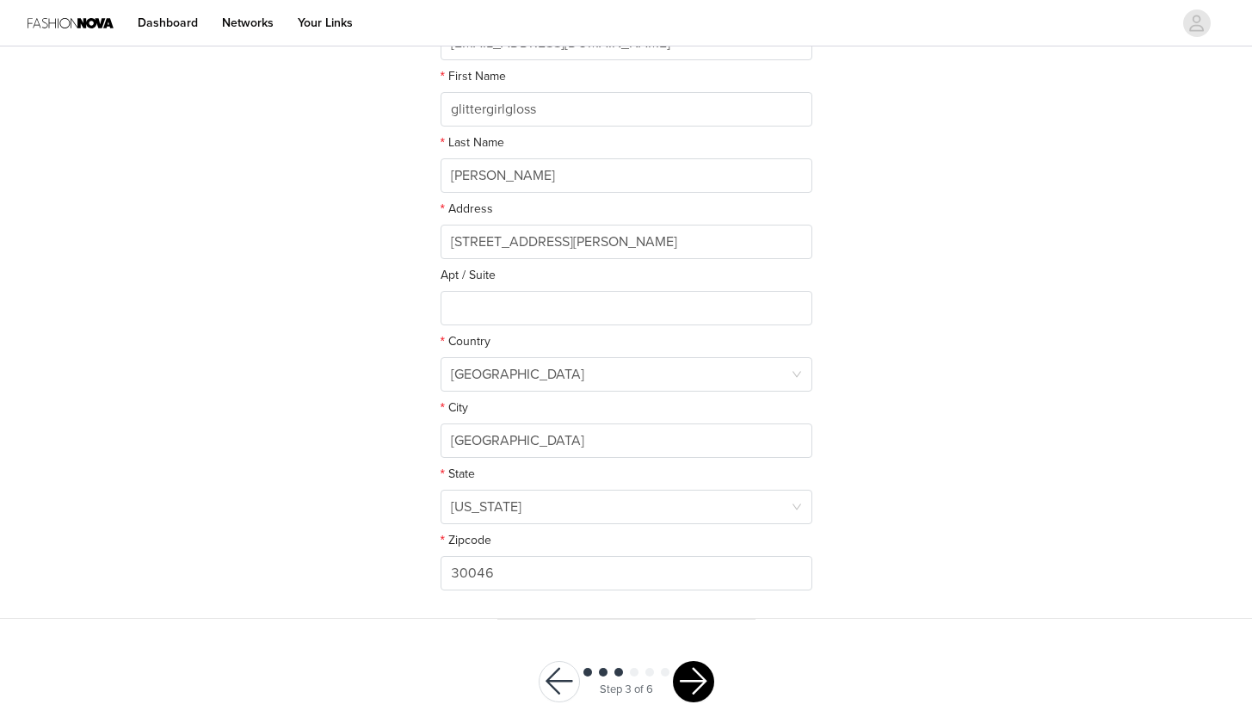
scroll to position [343, 0]
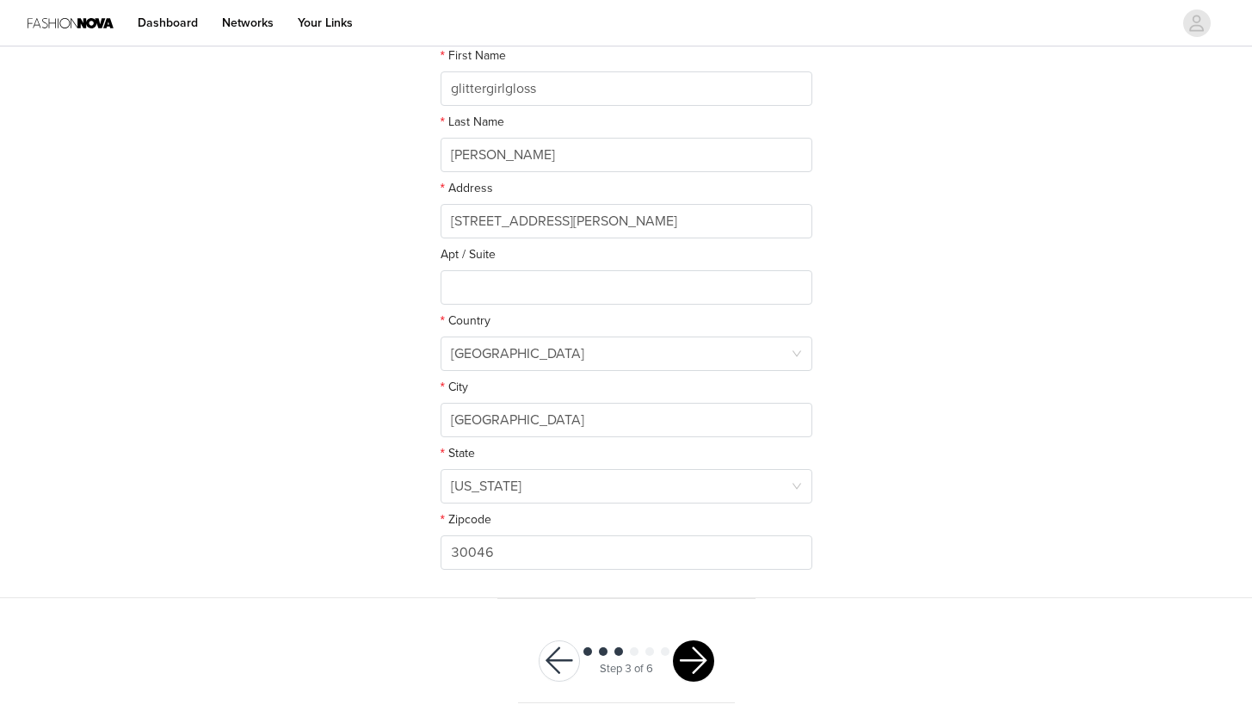
click at [701, 649] on button "button" at bounding box center [693, 660] width 41 height 41
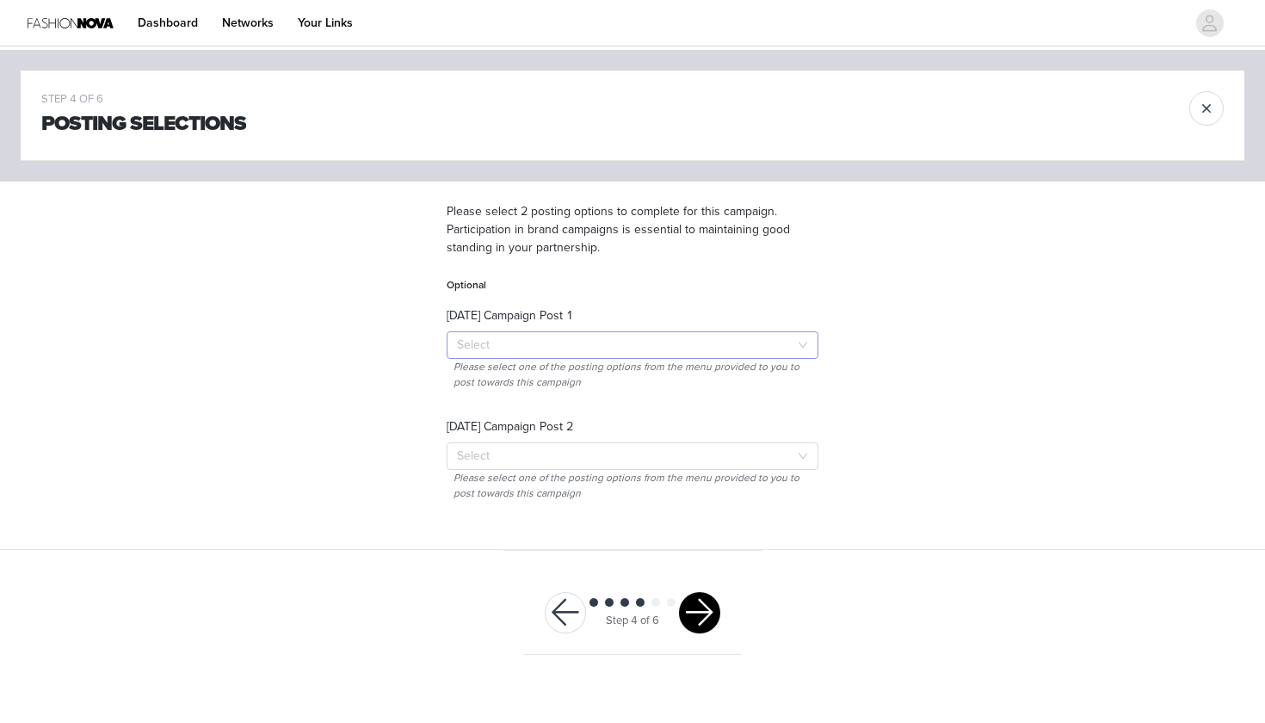
click at [547, 342] on div "Select" at bounding box center [623, 345] width 332 height 17
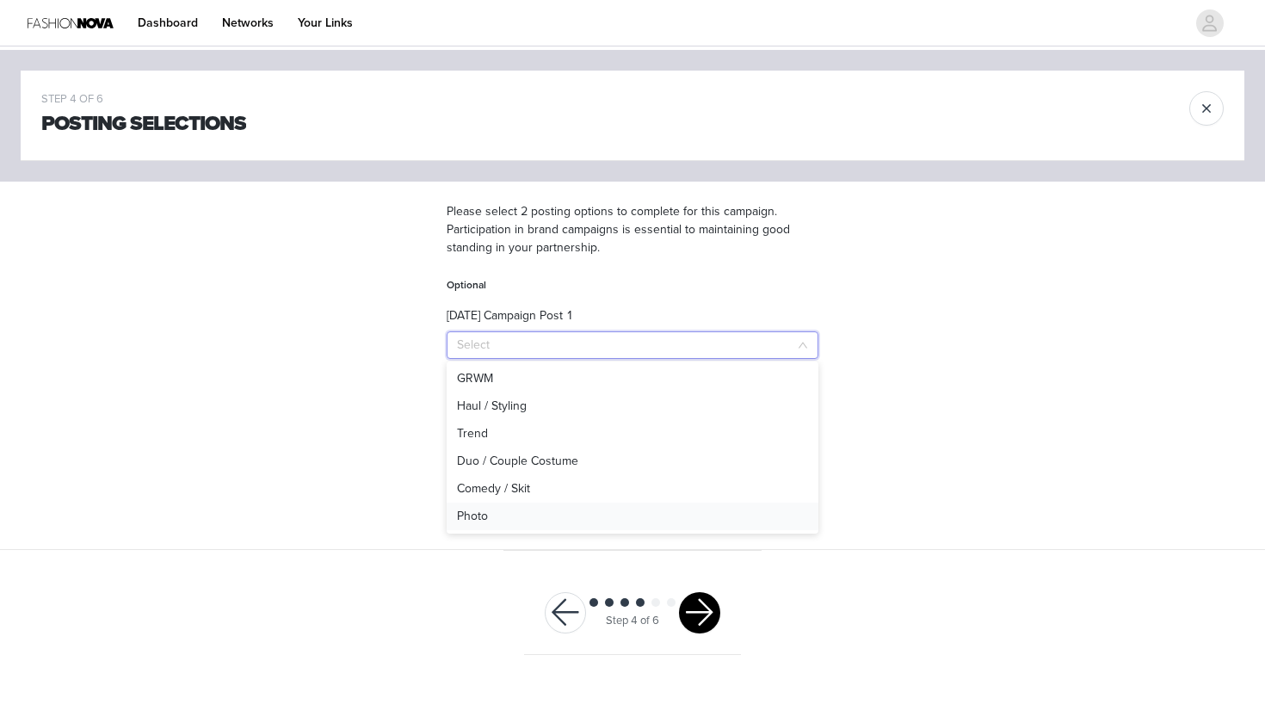
click at [524, 527] on li "Photo" at bounding box center [633, 517] width 372 height 28
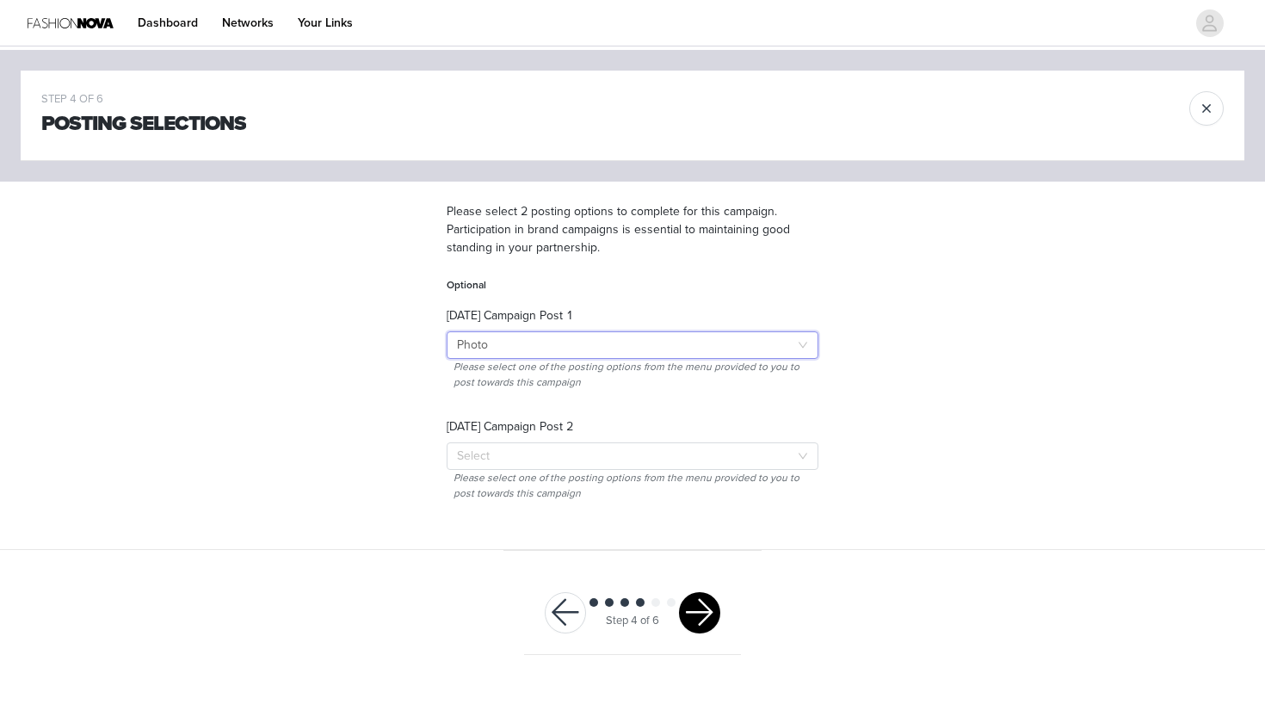
click at [590, 337] on div "Select Photo" at bounding box center [627, 345] width 340 height 26
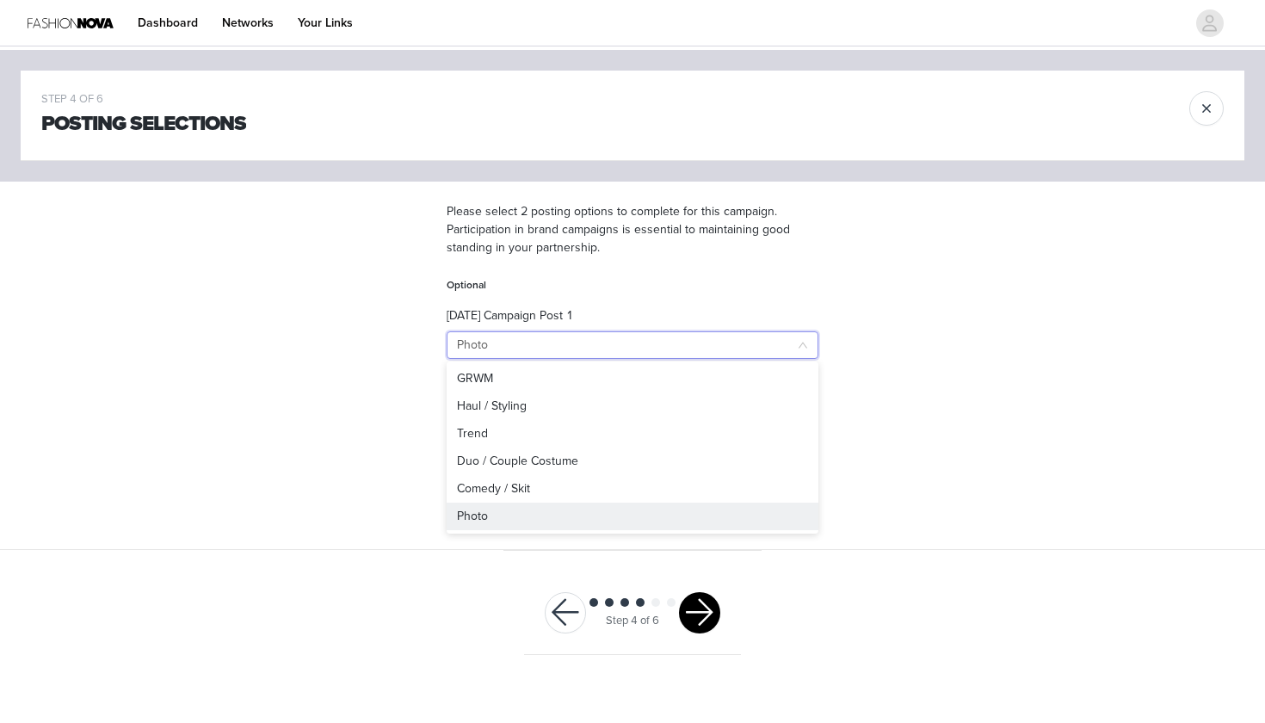
click at [471, 574] on div "STEP 4 OF 6 Posting Selections Please select 2 posting options to complete for …" at bounding box center [632, 363] width 1265 height 626
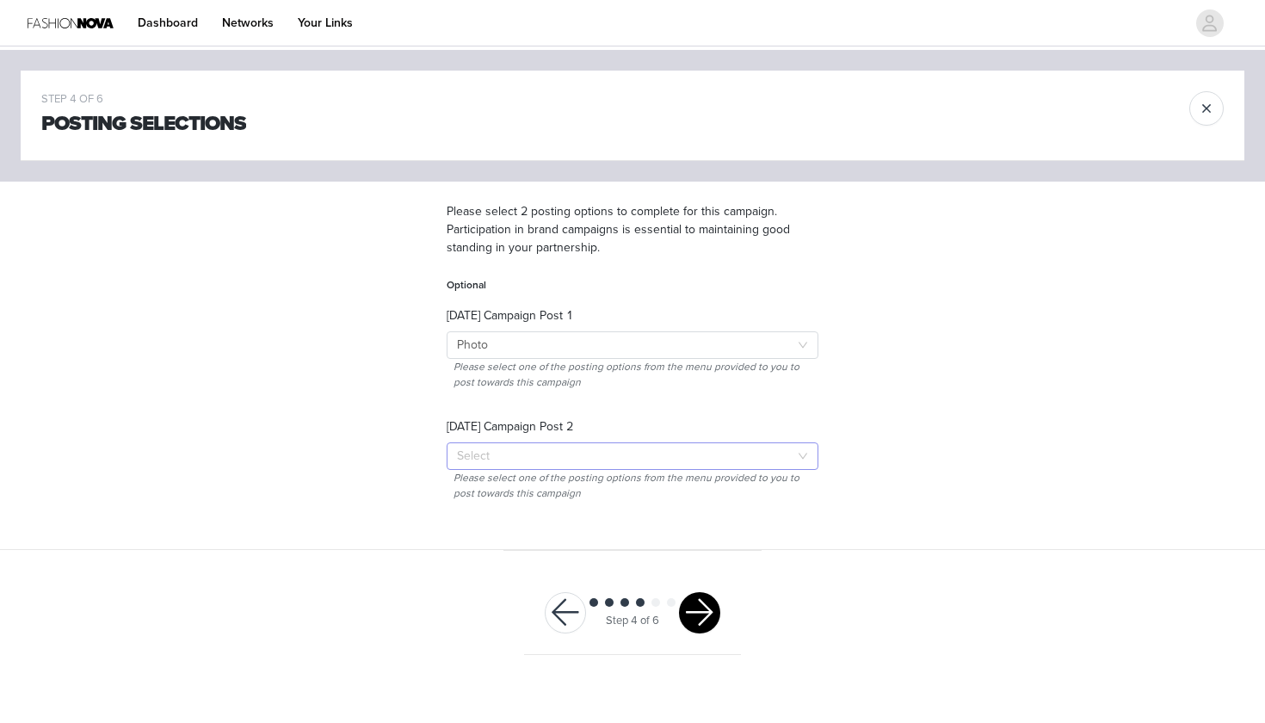
click at [535, 457] on div "Select" at bounding box center [623, 456] width 332 height 17
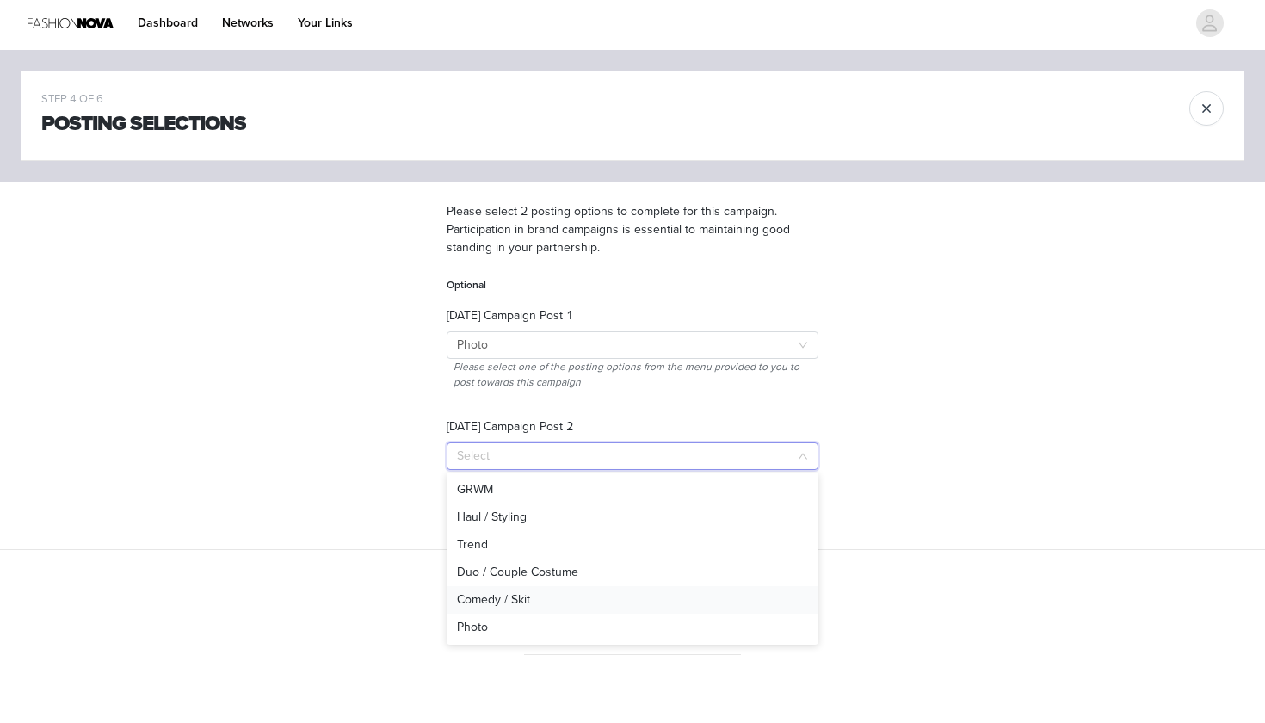
click at [541, 593] on li "Comedy / Skit" at bounding box center [633, 600] width 372 height 28
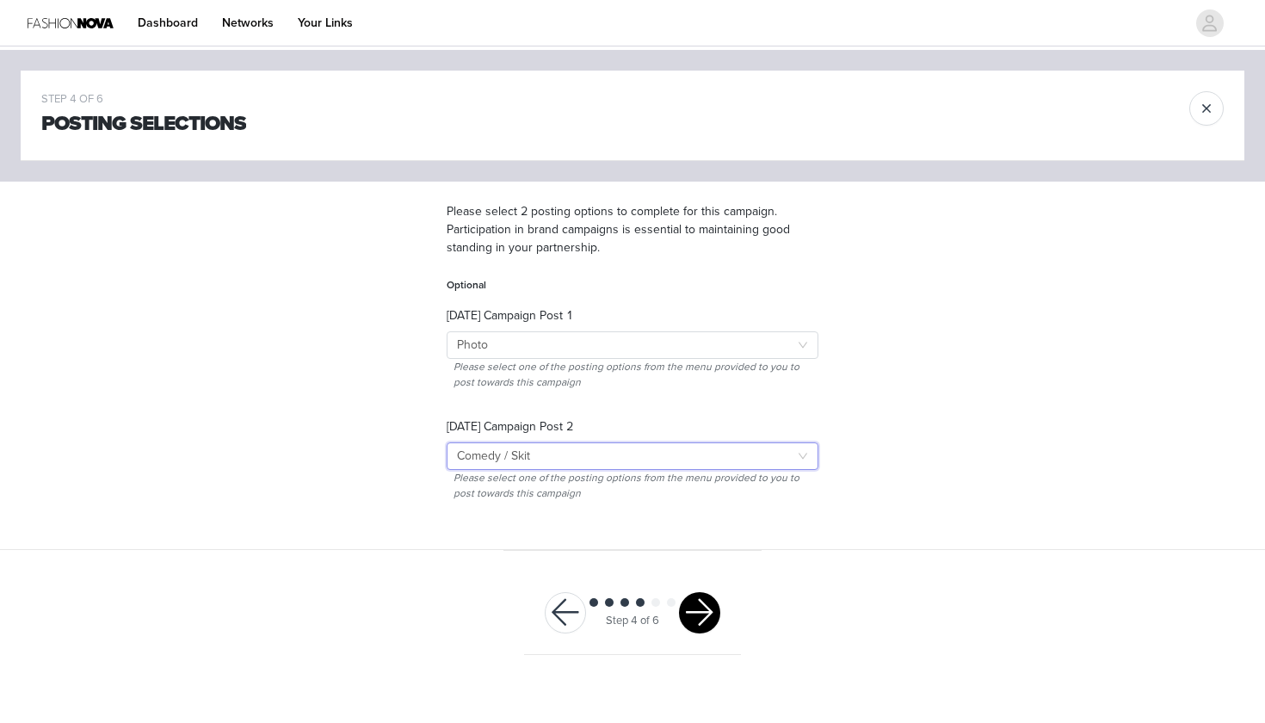
click at [692, 609] on button "button" at bounding box center [699, 612] width 41 height 41
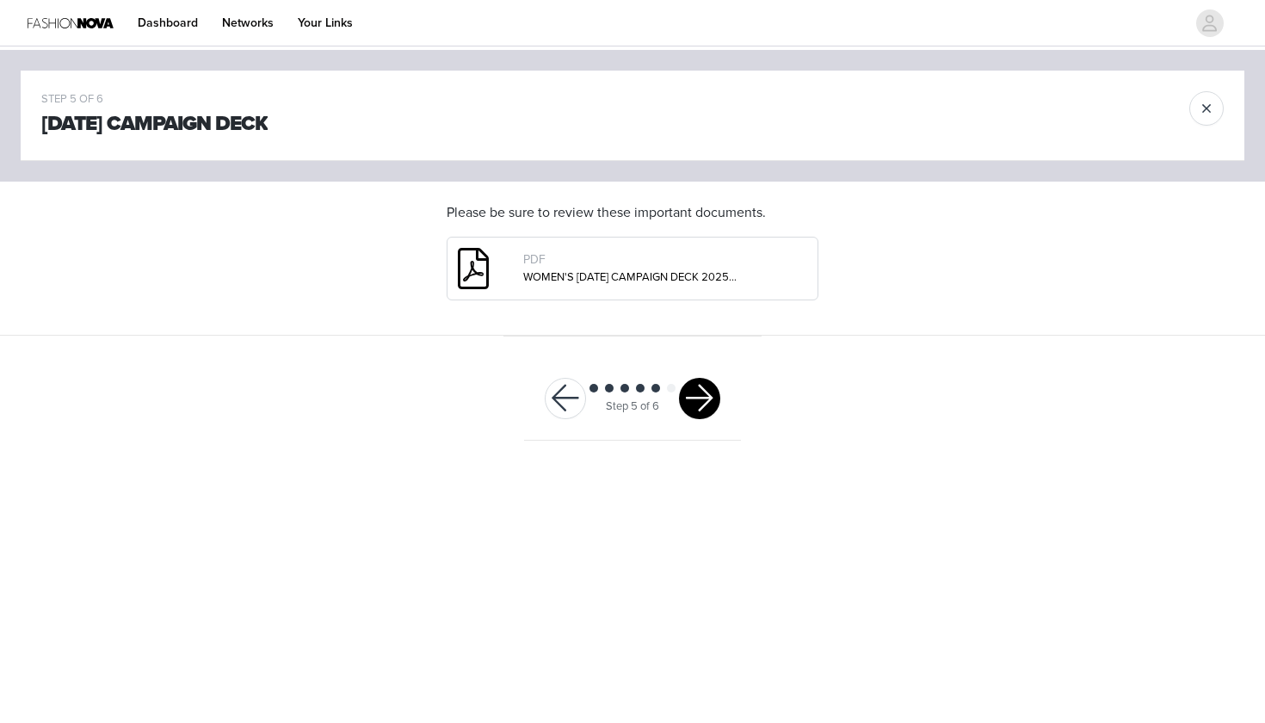
click at [689, 386] on button "button" at bounding box center [699, 398] width 41 height 41
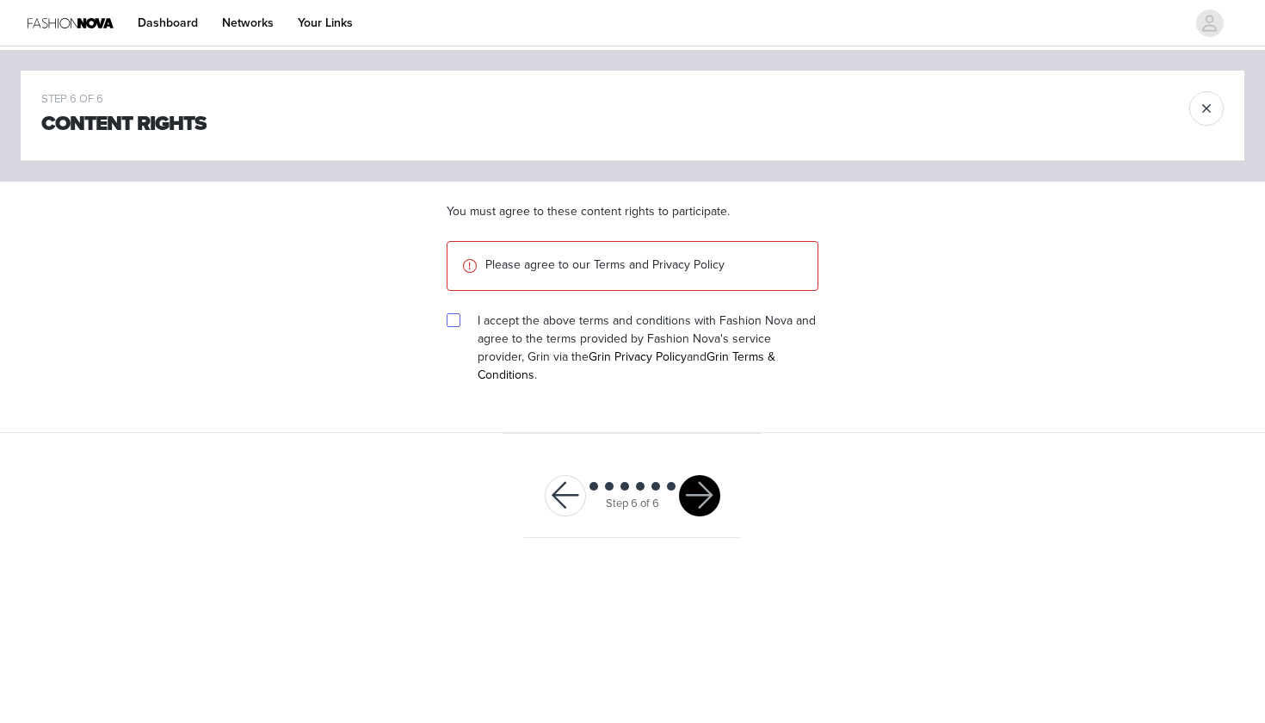
click at [454, 318] on input "checkbox" at bounding box center [453, 319] width 12 height 12
checkbox input "true"
click at [695, 475] on button "button" at bounding box center [699, 495] width 41 height 41
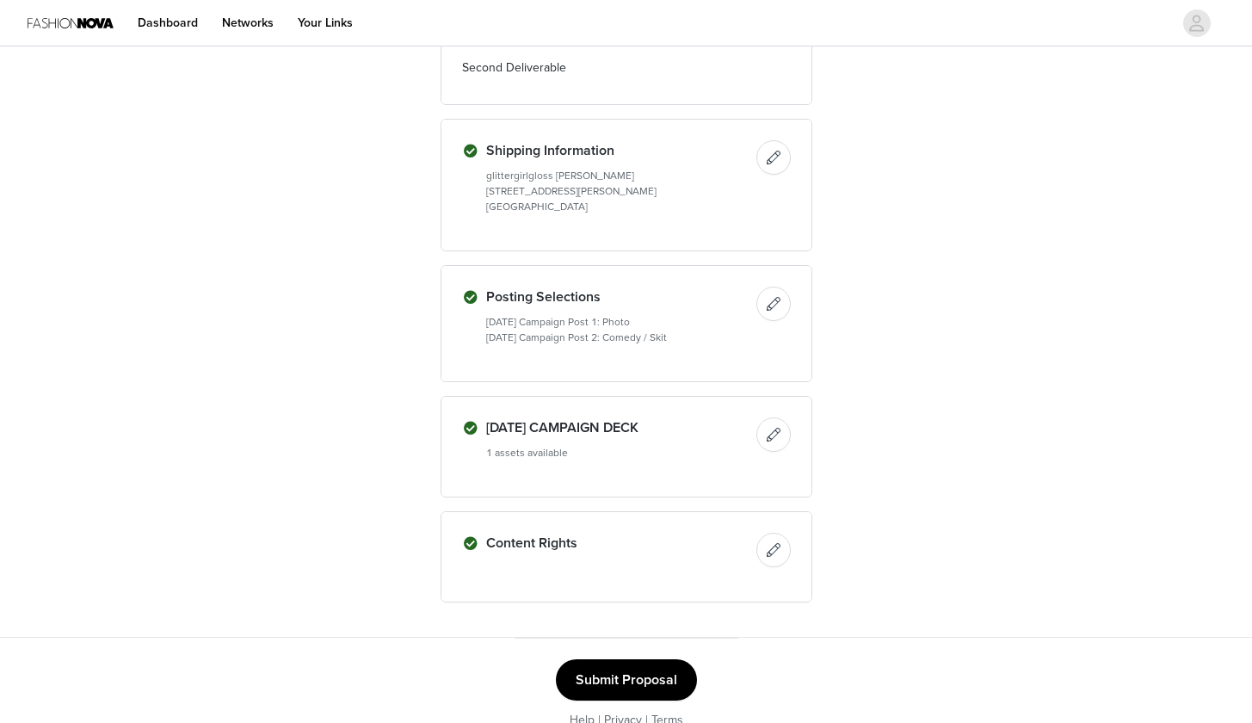
scroll to position [677, 0]
click at [657, 671] on button "Submit Proposal" at bounding box center [626, 678] width 141 height 41
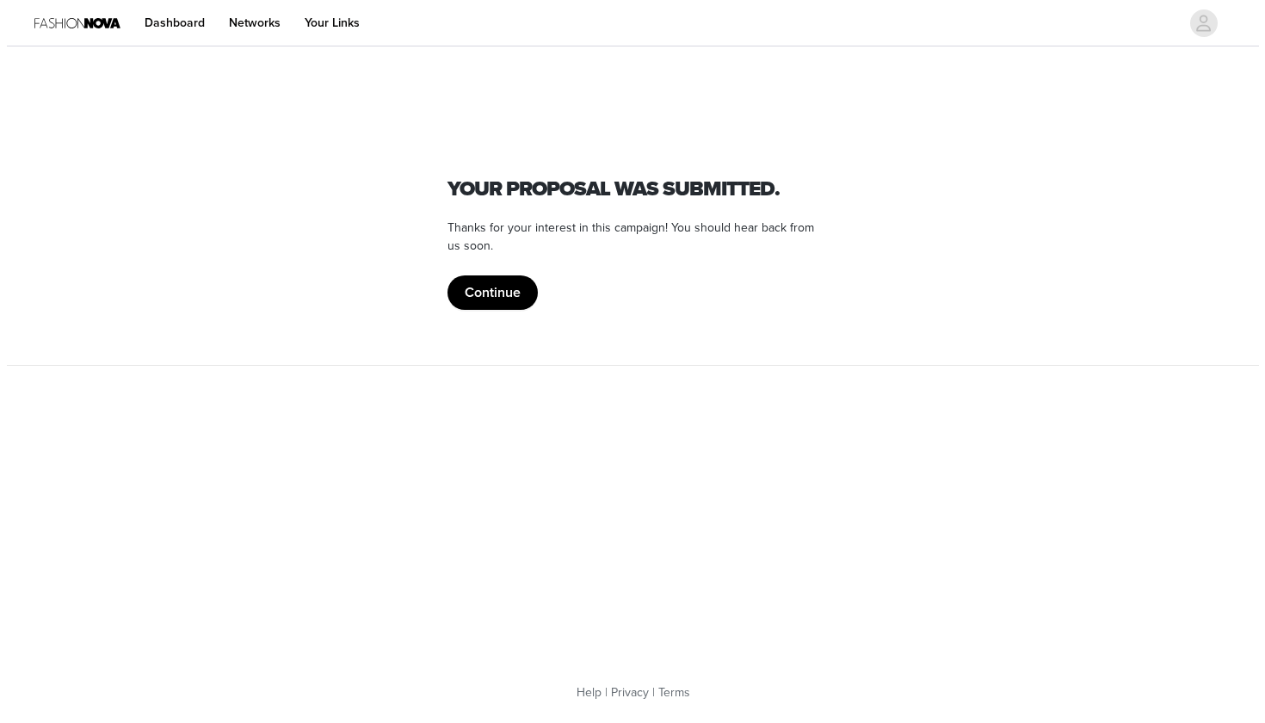
scroll to position [0, 0]
click at [490, 287] on button "Continue" at bounding box center [492, 292] width 90 height 34
